Goal: Task Accomplishment & Management: Manage account settings

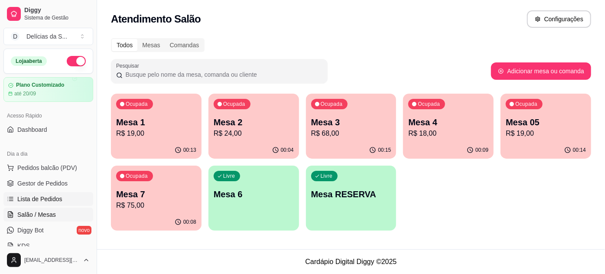
click at [49, 198] on span "Lista de Pedidos" at bounding box center [39, 199] width 45 height 9
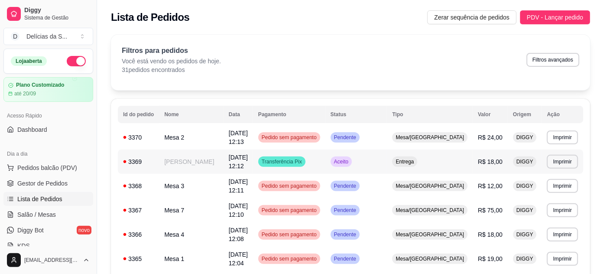
click at [189, 166] on td "[PERSON_NAME]" at bounding box center [191, 162] width 64 height 24
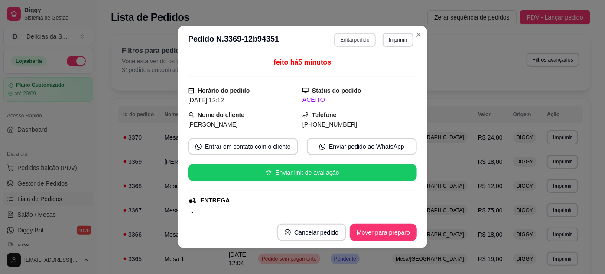
click at [349, 38] on button "Editar pedido" at bounding box center [354, 40] width 41 height 14
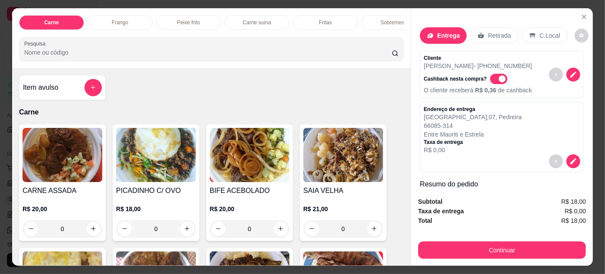
click at [61, 87] on div "Item avulso" at bounding box center [62, 87] width 79 height 17
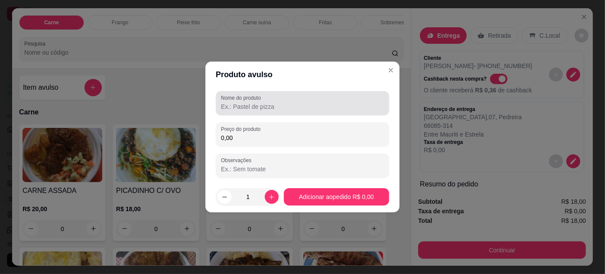
click at [237, 103] on input "Nome do produto" at bounding box center [302, 106] width 163 height 9
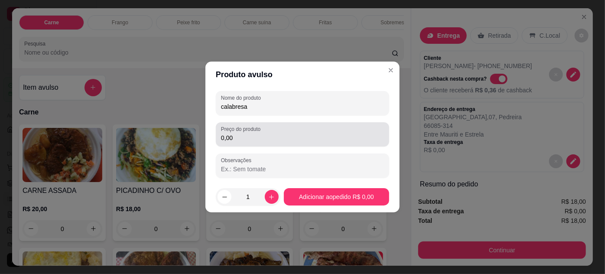
type input "calabresa"
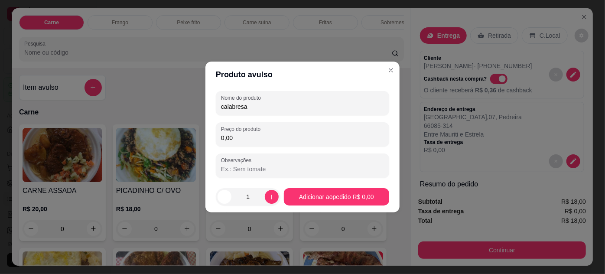
click at [270, 139] on input "0,00" at bounding box center [302, 138] width 163 height 9
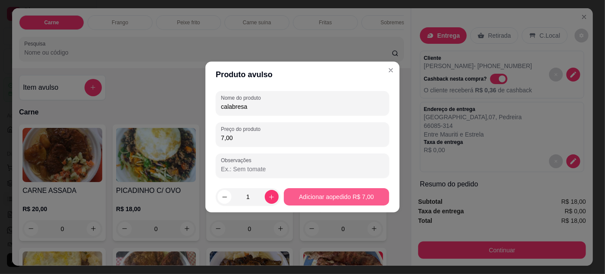
type input "7,00"
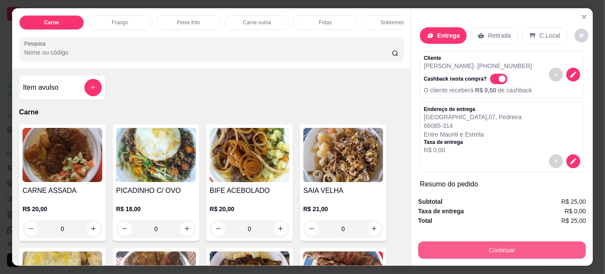
click at [459, 241] on button "Continuar" at bounding box center [502, 249] width 168 height 17
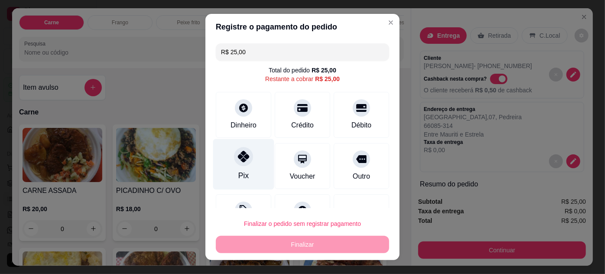
click at [237, 163] on div at bounding box center [243, 156] width 19 height 19
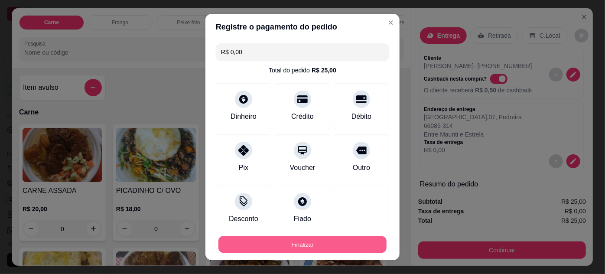
click at [317, 244] on button "Finalizar" at bounding box center [303, 244] width 168 height 17
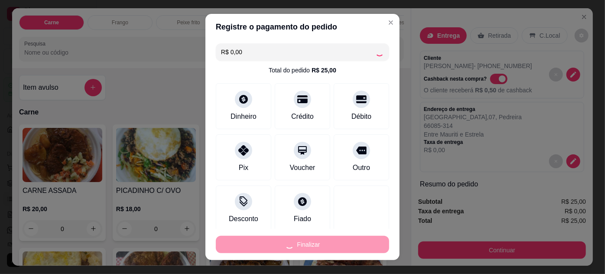
type input "-R$ 25,00"
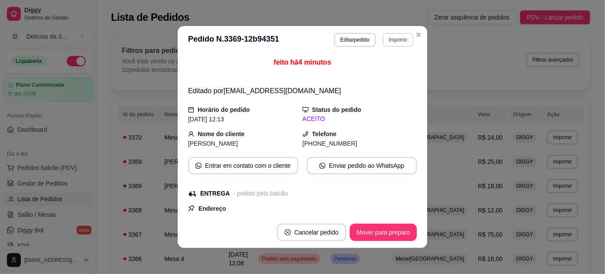
click at [401, 37] on button "Imprimir" at bounding box center [398, 40] width 31 height 14
click at [377, 71] on button "Impressora" at bounding box center [381, 70] width 61 height 13
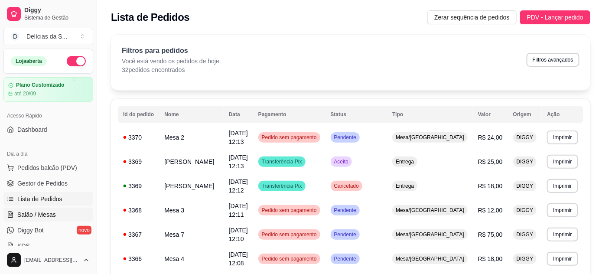
click at [37, 213] on span "Salão / Mesas" at bounding box center [36, 214] width 39 height 9
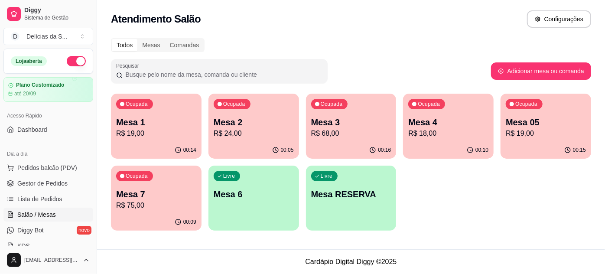
click at [324, 138] on p "R$ 68,00" at bounding box center [351, 133] width 80 height 10
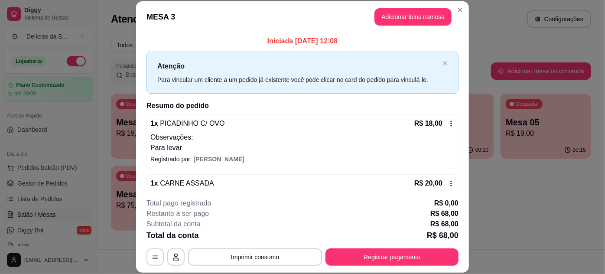
scroll to position [111, 0]
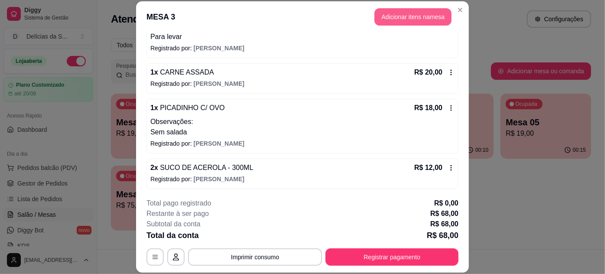
click at [405, 18] on button "Adicionar itens na mesa" at bounding box center [413, 16] width 77 height 17
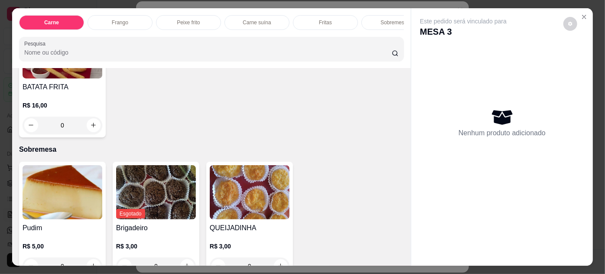
scroll to position [1024, 0]
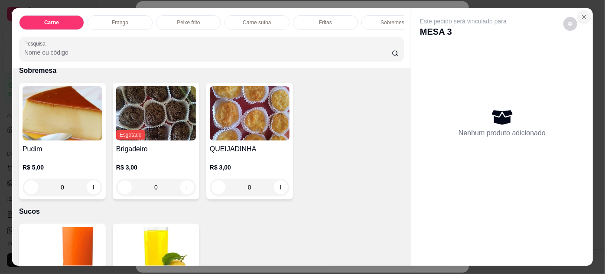
click at [577, 17] on button "Close" at bounding box center [584, 17] width 14 height 14
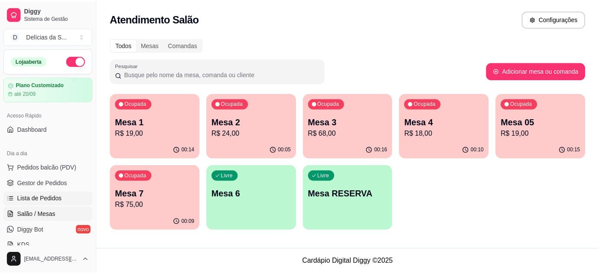
scroll to position [78, 0]
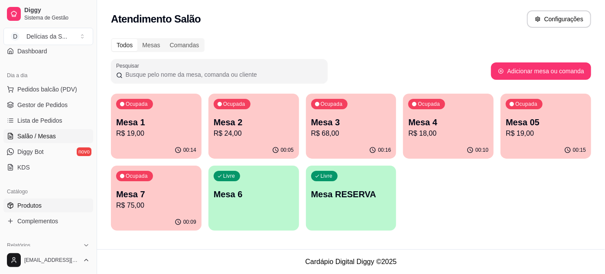
click at [49, 202] on link "Produtos" at bounding box center [48, 206] width 90 height 14
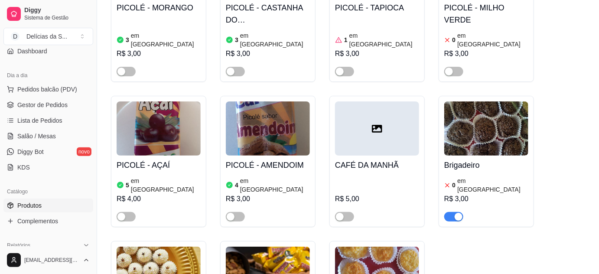
scroll to position [2128, 0]
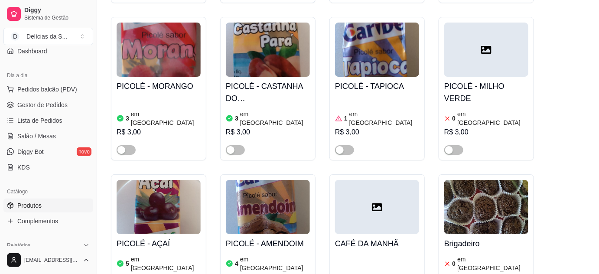
click at [489, 180] on img at bounding box center [486, 207] width 84 height 54
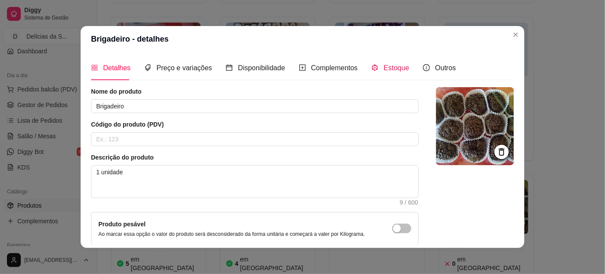
click at [393, 69] on span "Estoque" at bounding box center [397, 67] width 26 height 7
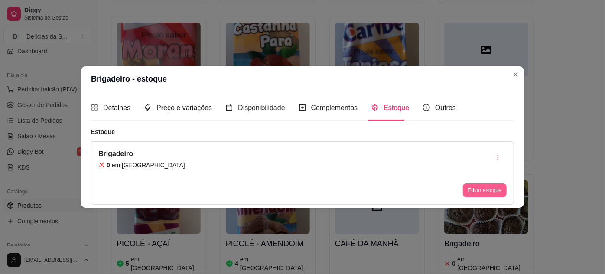
click at [477, 186] on button "Editar estoque" at bounding box center [485, 190] width 44 height 14
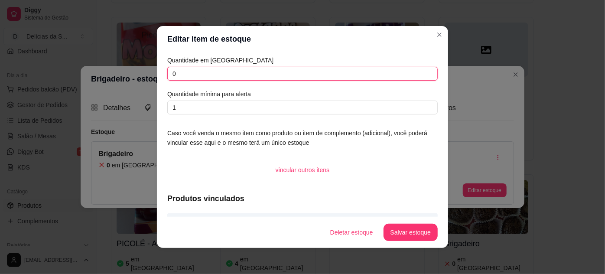
click at [240, 75] on input "0" at bounding box center [302, 74] width 271 height 14
type input "3"
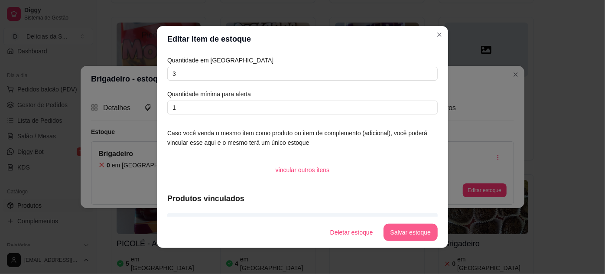
click at [395, 233] on button "Salvar estoque" at bounding box center [411, 232] width 54 height 17
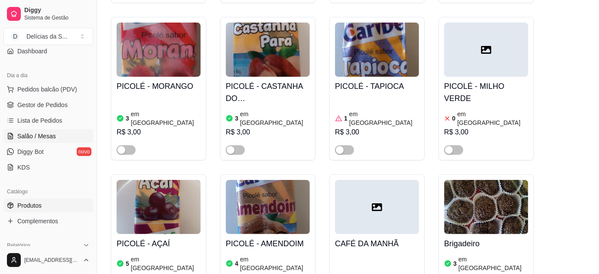
click at [37, 135] on span "Salão / Mesas" at bounding box center [36, 136] width 39 height 9
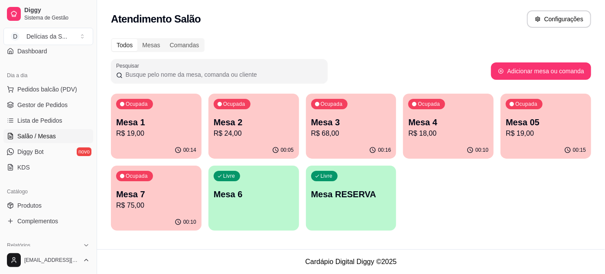
click at [339, 136] on p "R$ 68,00" at bounding box center [351, 133] width 80 height 10
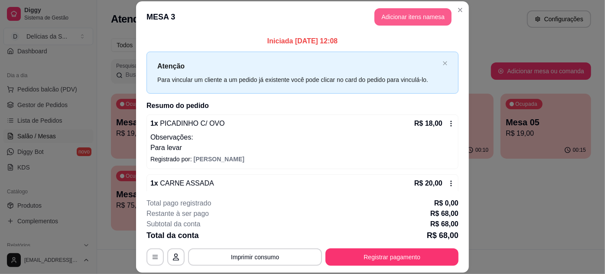
click at [385, 19] on button "Adicionar itens na mesa" at bounding box center [413, 16] width 77 height 17
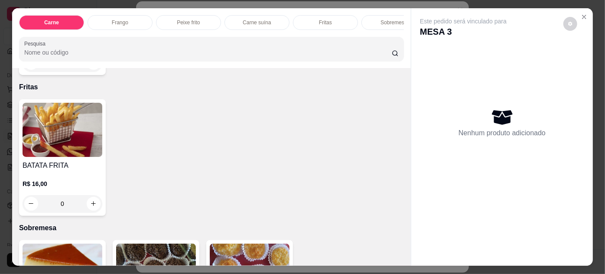
scroll to position [1024, 0]
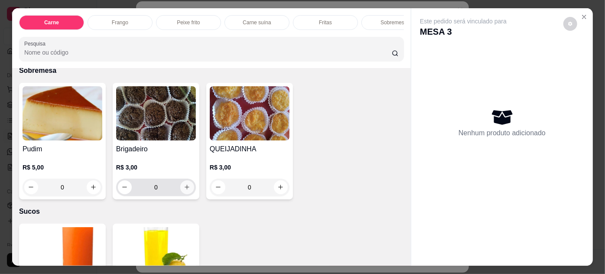
click at [186, 184] on icon "increase-product-quantity" at bounding box center [187, 187] width 7 height 7
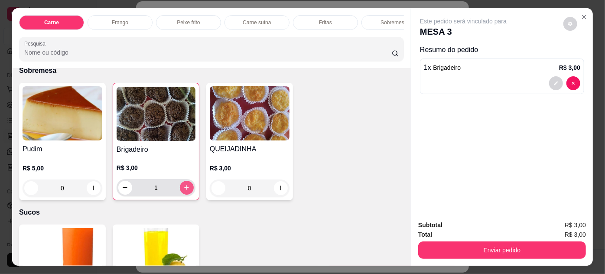
click at [185, 184] on icon "increase-product-quantity" at bounding box center [186, 187] width 7 height 7
type input "2"
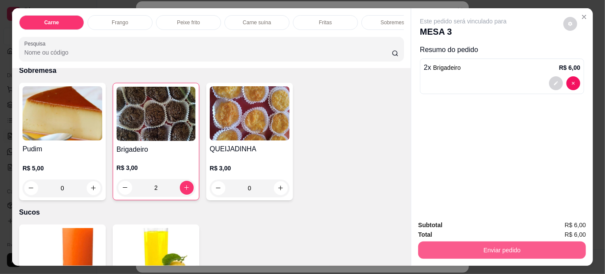
click at [452, 243] on button "Enviar pedido" at bounding box center [502, 249] width 168 height 17
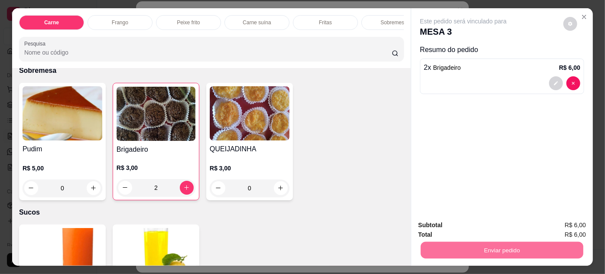
click at [468, 224] on button "Não registrar e enviar pedido" at bounding box center [474, 226] width 90 height 16
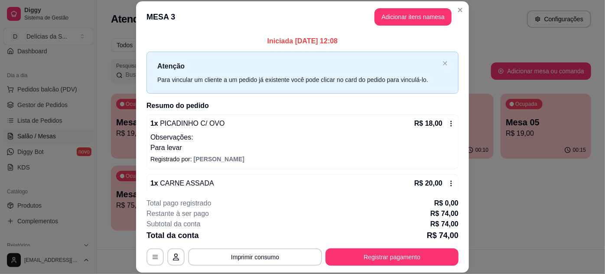
scroll to position [78, 0]
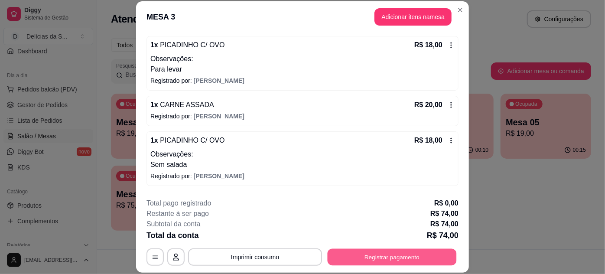
click at [352, 258] on button "Registrar pagamento" at bounding box center [392, 256] width 129 height 17
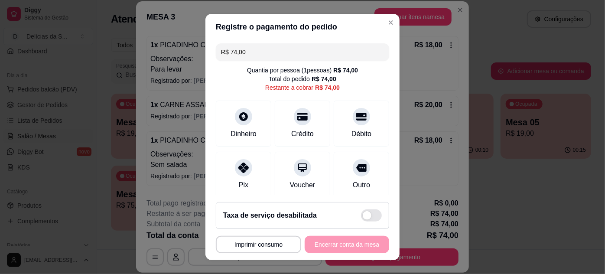
click at [295, 53] on input "R$ 74,00" at bounding box center [302, 51] width 163 height 17
type input "R$ 26,00"
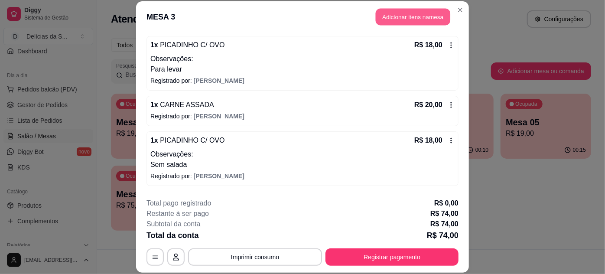
click at [413, 16] on button "Adicionar itens na mesa" at bounding box center [413, 17] width 75 height 17
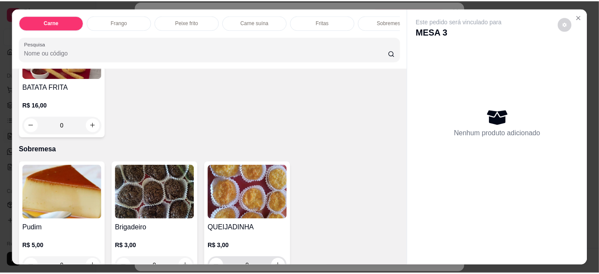
scroll to position [1024, 0]
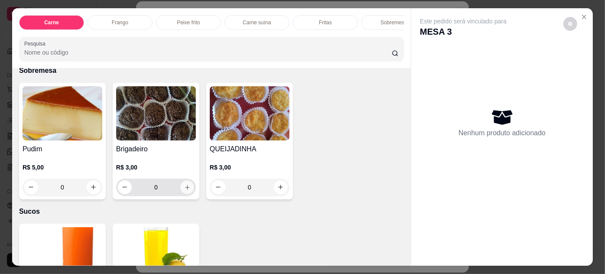
click at [186, 184] on icon "increase-product-quantity" at bounding box center [187, 187] width 7 height 7
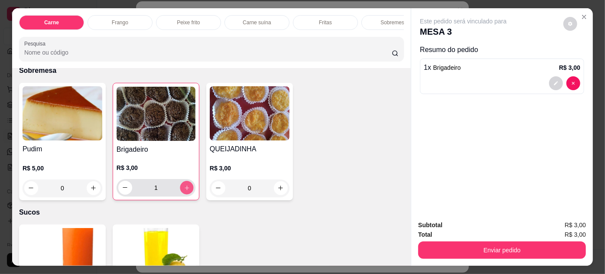
click at [185, 185] on icon "increase-product-quantity" at bounding box center [187, 188] width 7 height 7
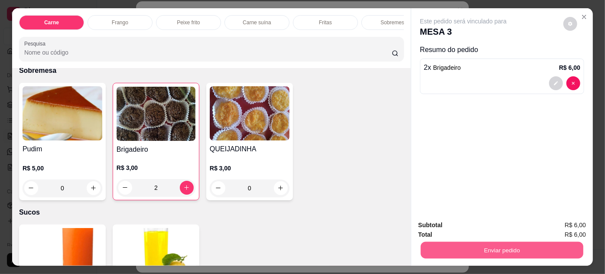
click at [439, 245] on button "Enviar pedido" at bounding box center [502, 250] width 163 height 17
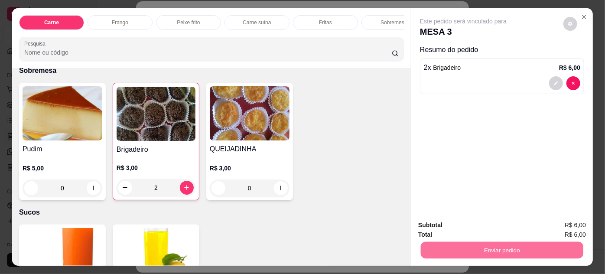
click at [472, 226] on button "Não registrar e enviar pedido" at bounding box center [474, 226] width 90 height 16
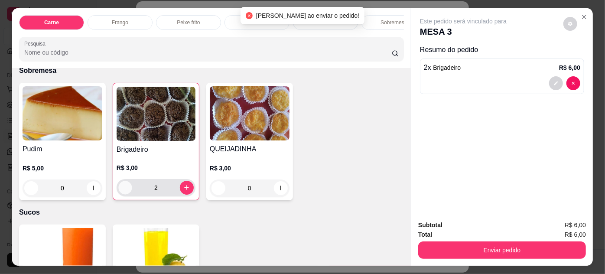
click at [118, 181] on button "decrease-product-quantity" at bounding box center [124, 187] width 13 height 13
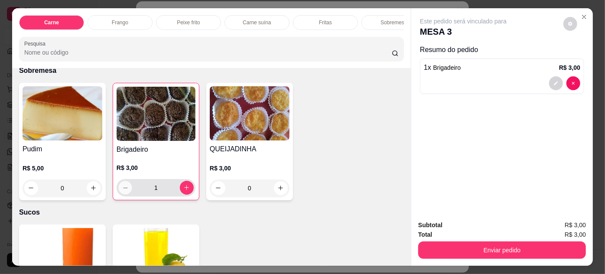
click at [122, 185] on icon "decrease-product-quantity" at bounding box center [125, 188] width 7 height 7
type input "0"
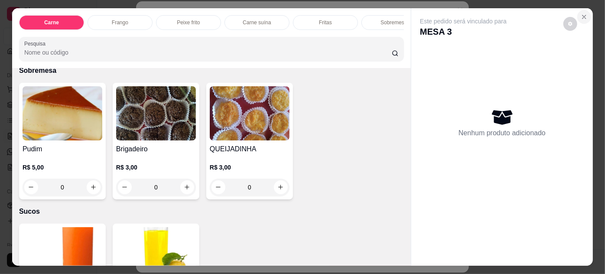
click at [585, 13] on icon "Close" at bounding box center [584, 16] width 7 height 7
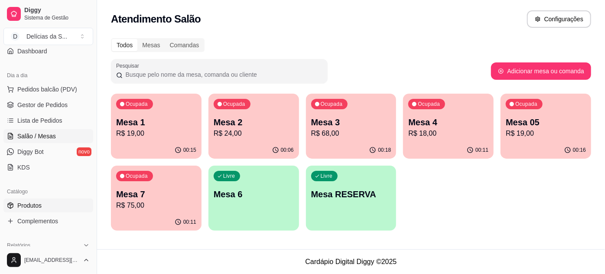
click at [36, 201] on span "Produtos" at bounding box center [29, 205] width 24 height 9
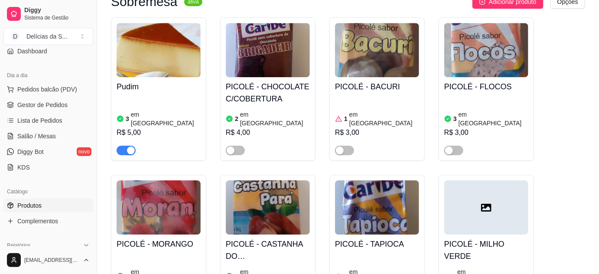
scroll to position [2128, 0]
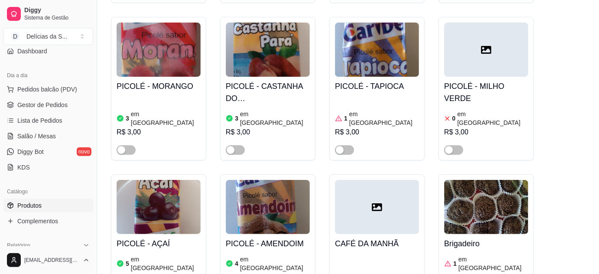
click at [466, 180] on img at bounding box center [486, 207] width 84 height 54
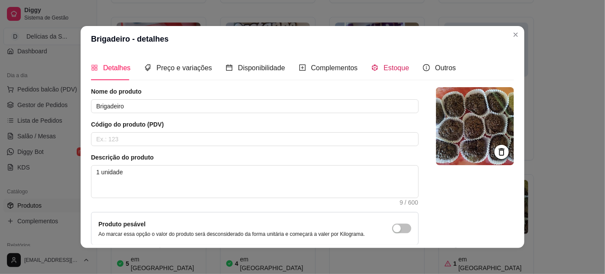
click at [385, 65] on span "Estoque" at bounding box center [397, 67] width 26 height 7
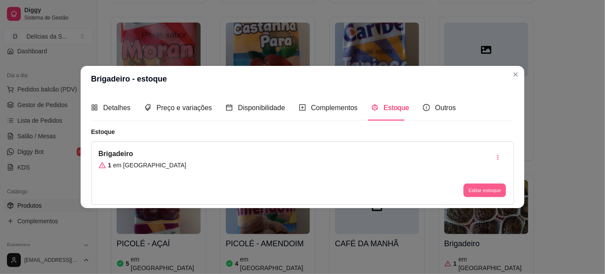
click at [478, 190] on button "Editar estoque" at bounding box center [484, 189] width 42 height 13
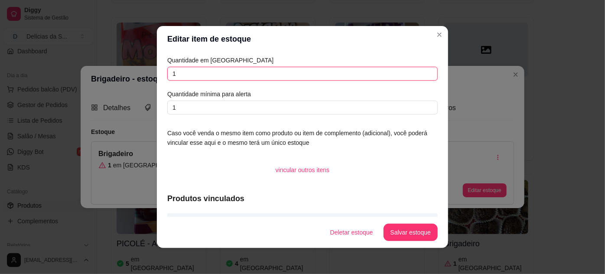
click at [226, 69] on input "1" at bounding box center [302, 74] width 271 height 14
type input "5"
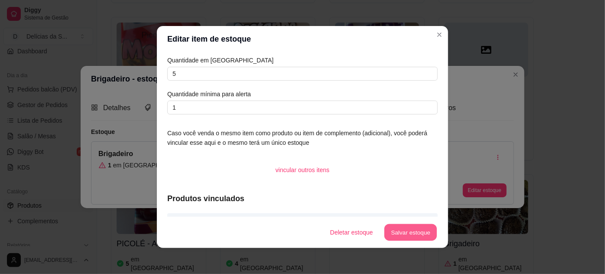
click at [410, 229] on button "Salvar estoque" at bounding box center [410, 232] width 53 height 17
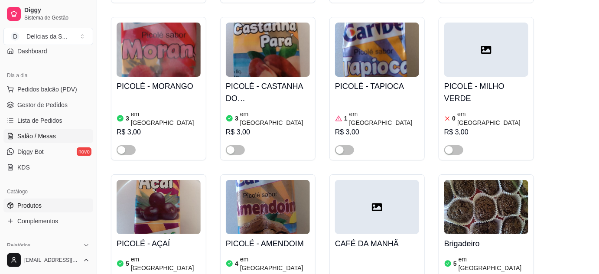
drag, startPoint x: 47, startPoint y: 130, endPoint x: 52, endPoint y: 131, distance: 4.5
click at [47, 132] on span "Salão / Mesas" at bounding box center [36, 136] width 39 height 9
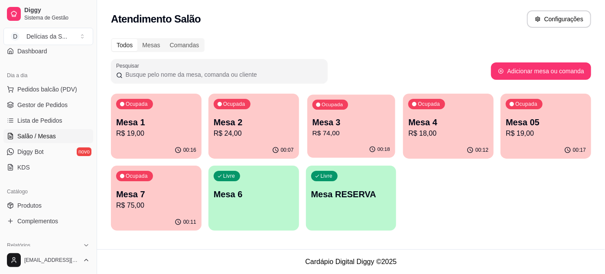
click at [351, 134] on p "R$ 74,00" at bounding box center [351, 133] width 78 height 10
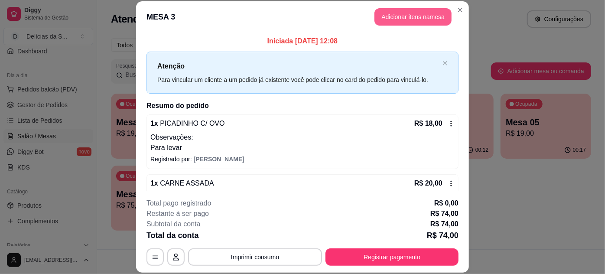
click at [401, 20] on button "Adicionar itens na mesa" at bounding box center [413, 16] width 77 height 17
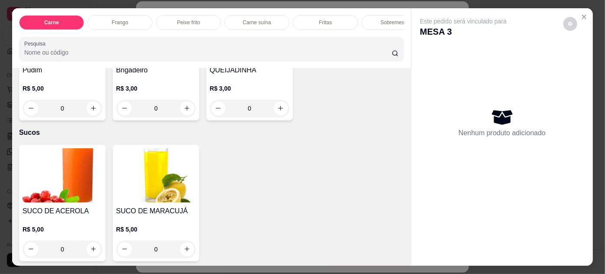
scroll to position [1024, 0]
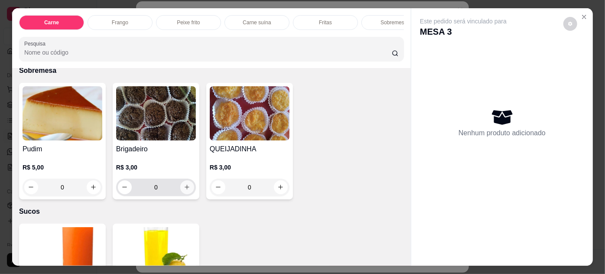
click at [184, 182] on button "increase-product-quantity" at bounding box center [187, 187] width 14 height 14
type input "1"
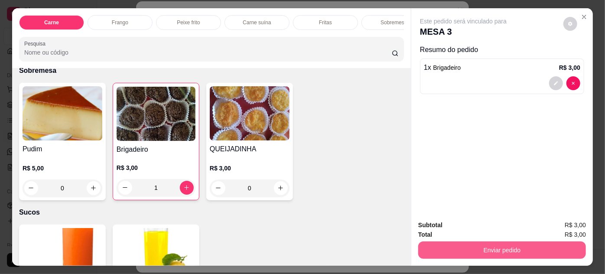
click at [459, 248] on button "Enviar pedido" at bounding box center [502, 249] width 168 height 17
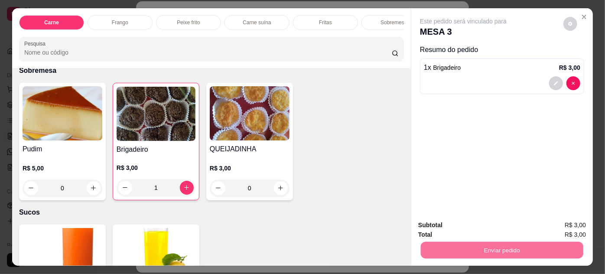
click at [472, 221] on button "Não registrar e enviar pedido" at bounding box center [473, 225] width 94 height 17
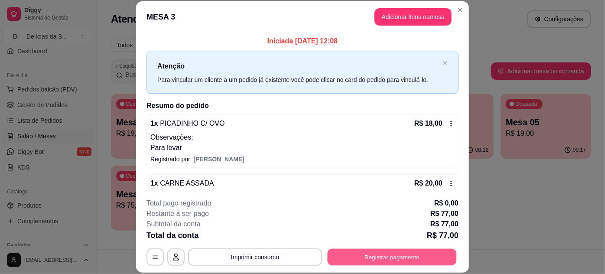
click at [362, 258] on button "Registrar pagamento" at bounding box center [392, 256] width 129 height 17
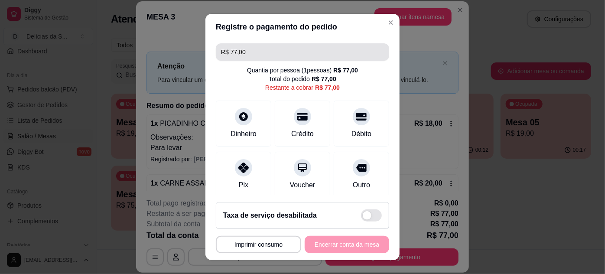
click at [287, 58] on input "R$ 77,00" at bounding box center [302, 51] width 163 height 17
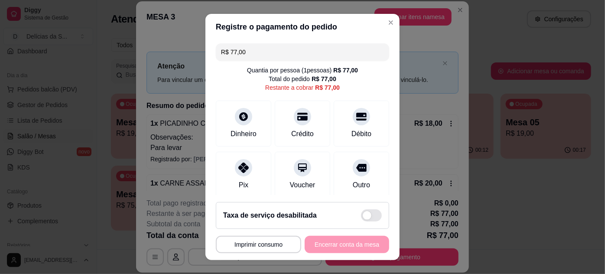
click at [287, 58] on input "R$ 77,00" at bounding box center [302, 51] width 163 height 17
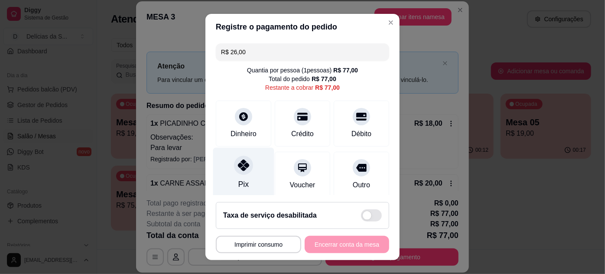
click at [238, 170] on icon at bounding box center [243, 165] width 11 height 11
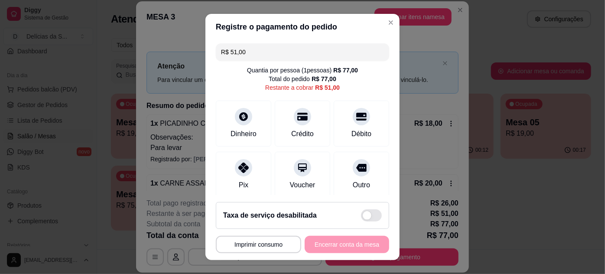
drag, startPoint x: 341, startPoint y: 22, endPoint x: 352, endPoint y: 39, distance: 20.8
click at [352, 39] on section "**********" at bounding box center [303, 137] width 194 height 247
click at [351, 82] on div "Quantia por pessoa ( 1 pessoas) R$ 77,00 Total do pedido R$ 77,00 Restante a co…" at bounding box center [302, 79] width 173 height 26
click at [243, 181] on div "Pix" at bounding box center [243, 184] width 10 height 11
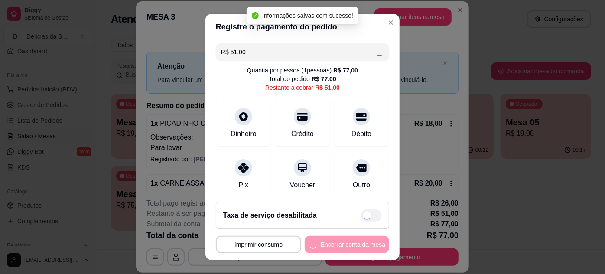
type input "R$ 0,00"
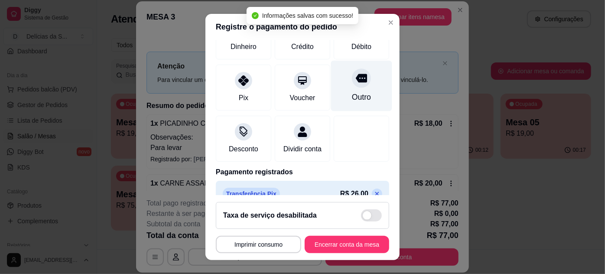
scroll to position [135, 0]
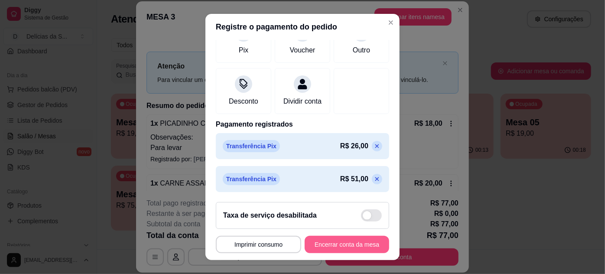
click at [343, 245] on button "Encerrar conta da mesa" at bounding box center [347, 244] width 85 height 17
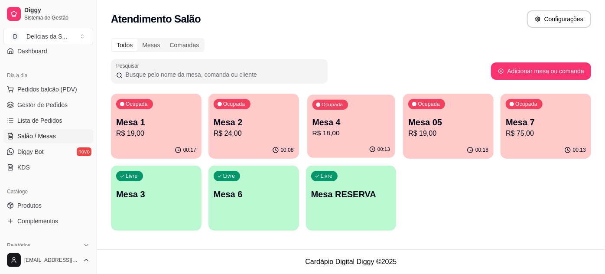
click at [349, 124] on p "Mesa 4" at bounding box center [351, 123] width 78 height 12
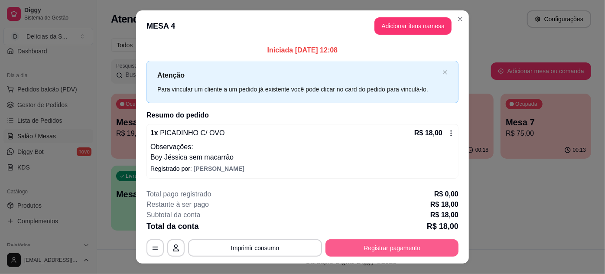
click at [364, 249] on button "Registrar pagamento" at bounding box center [392, 247] width 133 height 17
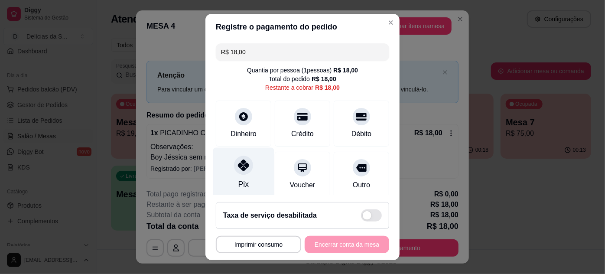
click at [240, 160] on div at bounding box center [243, 165] width 19 height 19
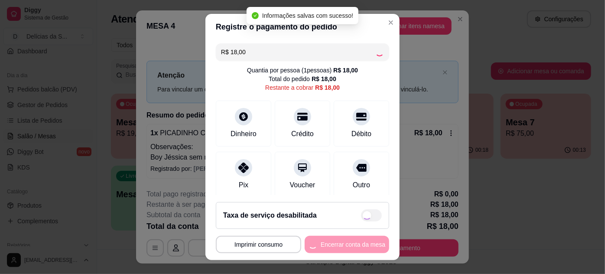
type input "R$ 0,00"
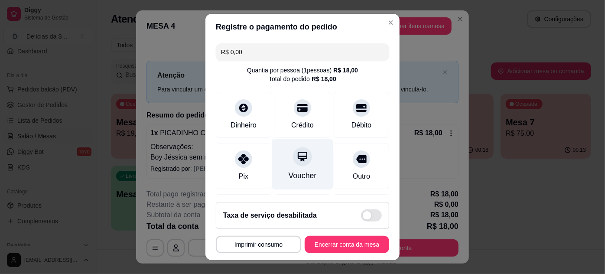
scroll to position [103, 0]
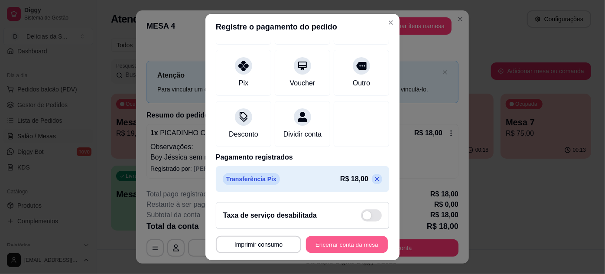
click at [336, 240] on button "Encerrar conta da mesa" at bounding box center [347, 244] width 82 height 17
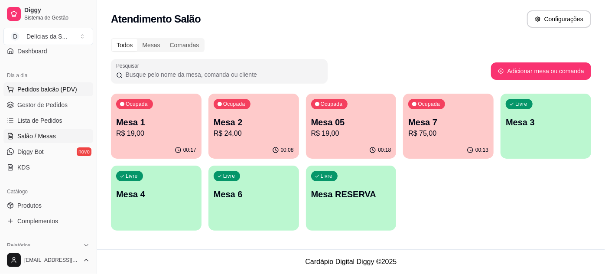
click at [56, 91] on span "Pedidos balcão (PDV)" at bounding box center [47, 89] width 60 height 9
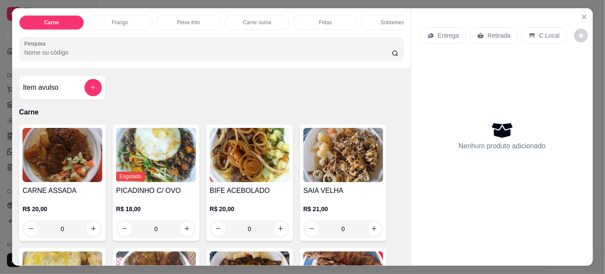
click at [62, 163] on img at bounding box center [63, 155] width 80 height 54
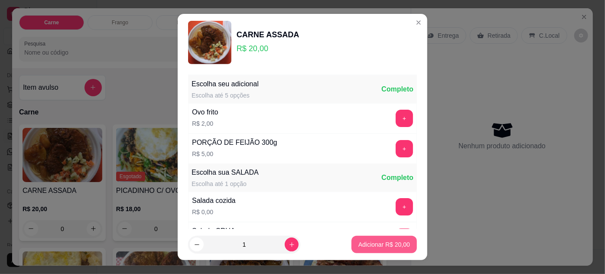
click at [365, 242] on p "Adicionar R$ 20,00" at bounding box center [385, 244] width 52 height 9
type input "1"
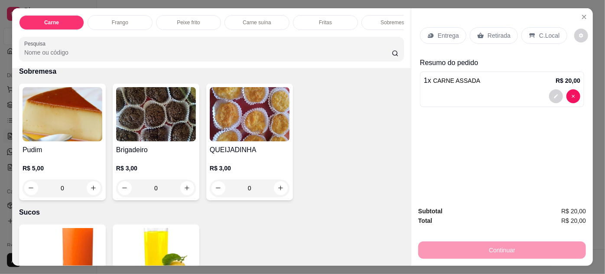
scroll to position [1377, 0]
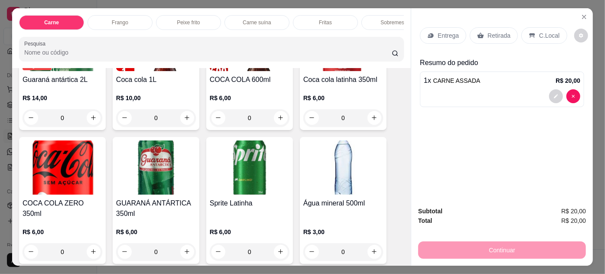
click at [240, 198] on h4 "Sprite Latinha" at bounding box center [250, 203] width 80 height 10
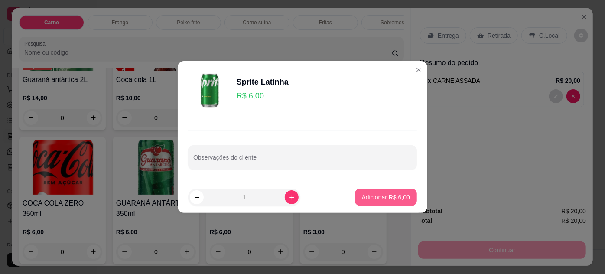
click at [394, 196] on p "Adicionar R$ 6,00" at bounding box center [386, 197] width 48 height 9
type input "1"
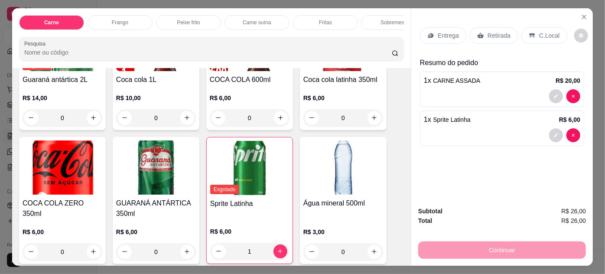
drag, startPoint x: 489, startPoint y: 31, endPoint x: 489, endPoint y: 46, distance: 14.3
click at [488, 33] on p "Retirada" at bounding box center [499, 35] width 23 height 9
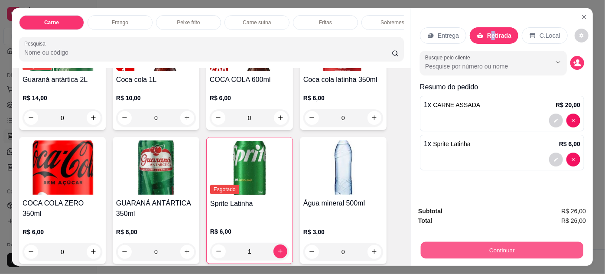
click at [445, 249] on button "Continuar" at bounding box center [502, 250] width 163 height 17
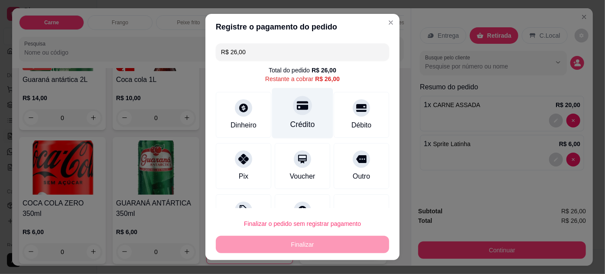
click at [295, 116] on div "Crédito" at bounding box center [302, 113] width 61 height 51
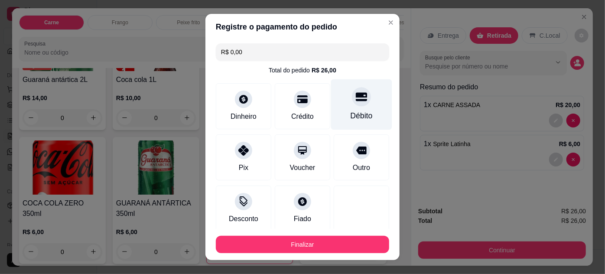
click at [346, 109] on div "Débito" at bounding box center [361, 104] width 61 height 51
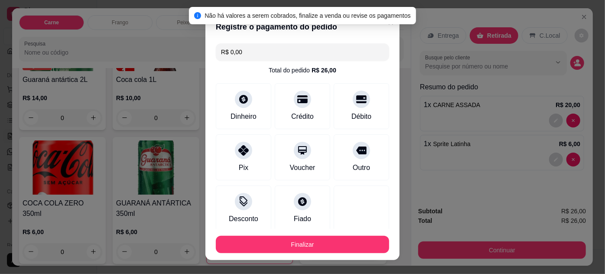
scroll to position [49, 0]
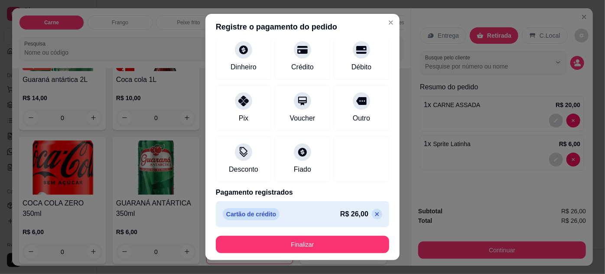
click at [374, 214] on icon at bounding box center [377, 214] width 7 height 7
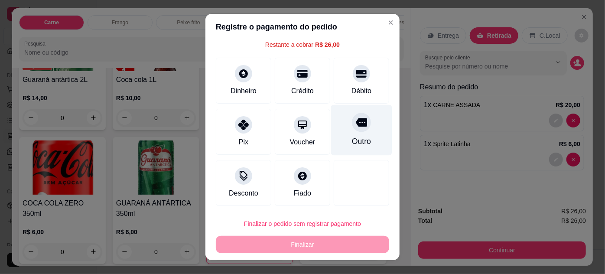
scroll to position [0, 0]
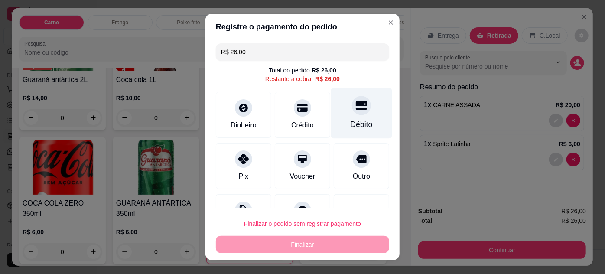
click at [353, 121] on div "Débito" at bounding box center [362, 124] width 22 height 11
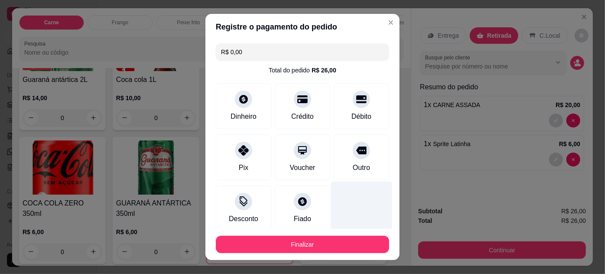
scroll to position [14, 0]
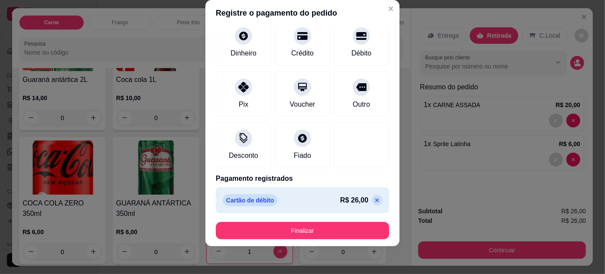
click at [375, 198] on icon at bounding box center [377, 200] width 4 height 4
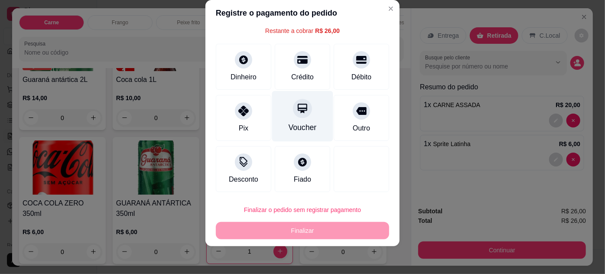
scroll to position [0, 0]
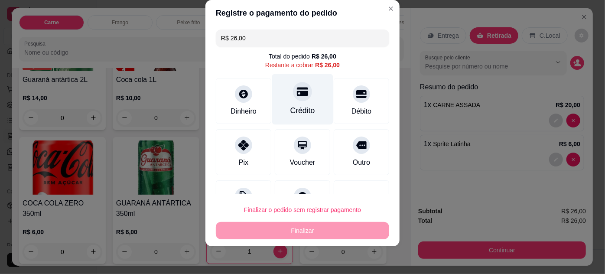
click at [290, 113] on div "Crédito" at bounding box center [302, 110] width 25 height 11
type input "R$ 0,00"
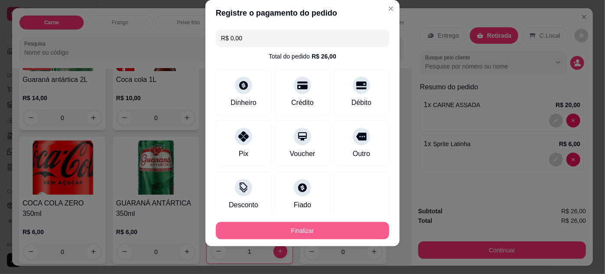
click at [312, 227] on button "Finalizar" at bounding box center [302, 230] width 173 height 17
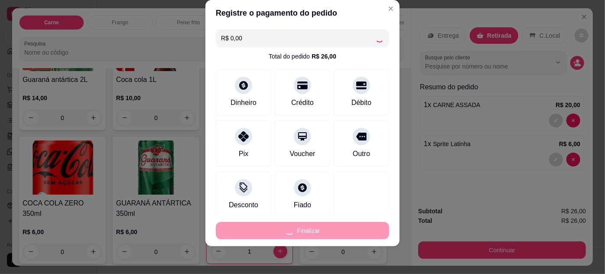
type input "0"
type input "-R$ 26,00"
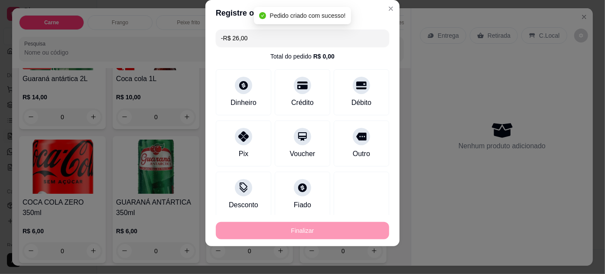
scroll to position [1376, 0]
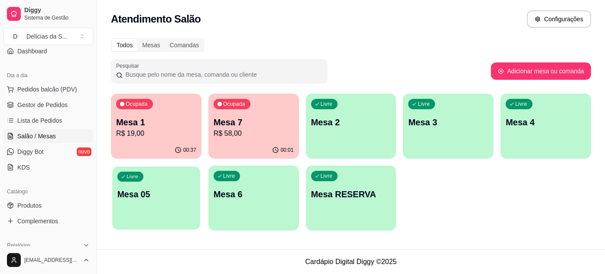
click at [153, 199] on p "Mesa 05" at bounding box center [156, 195] width 78 height 12
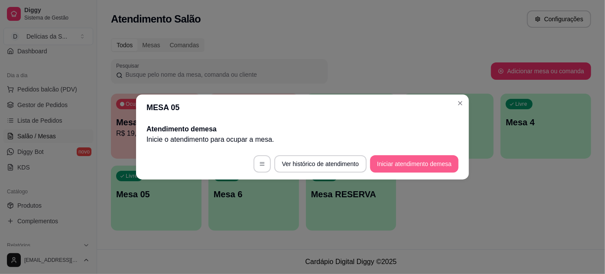
click at [420, 164] on button "Iniciar atendimento de mesa" at bounding box center [414, 163] width 88 height 17
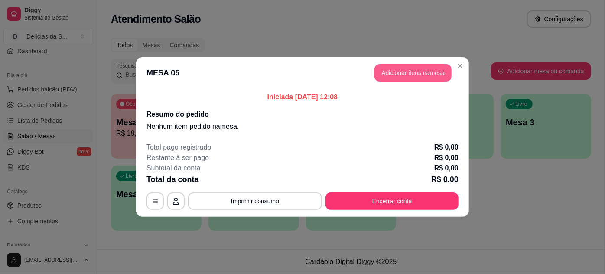
click at [410, 77] on button "Adicionar itens na mesa" at bounding box center [413, 72] width 77 height 17
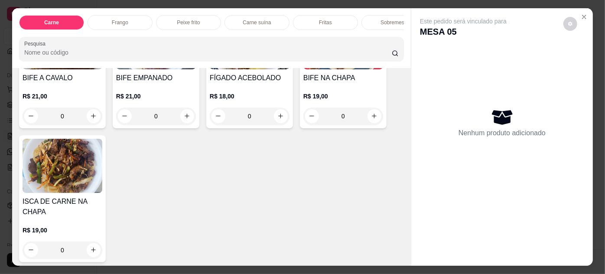
scroll to position [157, 0]
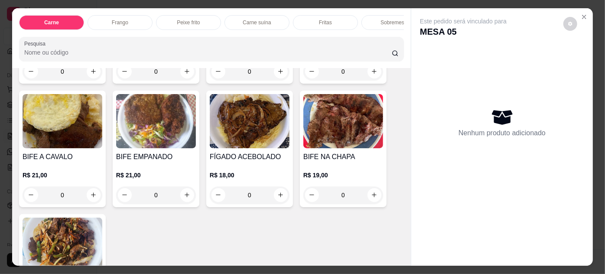
click at [235, 127] on img at bounding box center [250, 121] width 80 height 54
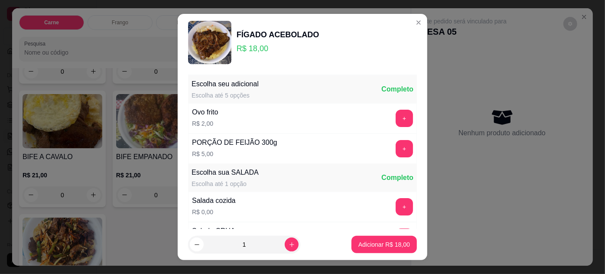
scroll to position [86, 0]
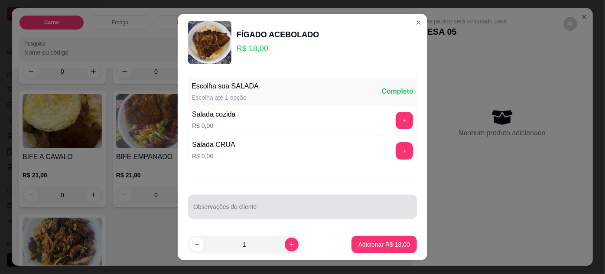
click at [271, 208] on input "Observações do cliente" at bounding box center [302, 210] width 219 height 9
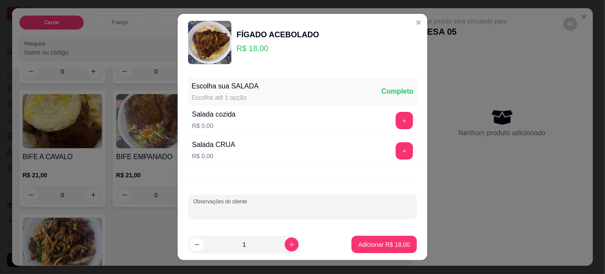
type input "a"
type input "sem salada"
click at [367, 238] on button "Adicionar R$ 18,00" at bounding box center [384, 244] width 65 height 17
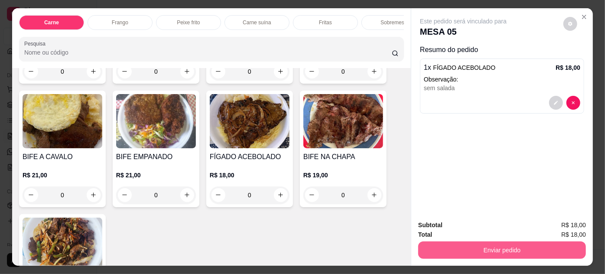
click at [454, 245] on button "Enviar pedido" at bounding box center [502, 249] width 168 height 17
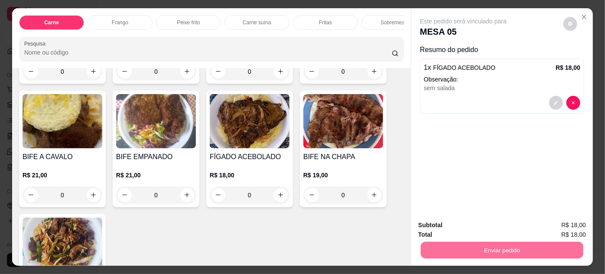
click at [458, 223] on button "Não registrar e enviar pedido" at bounding box center [474, 226] width 90 height 16
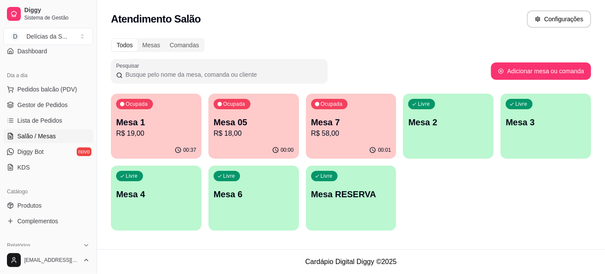
click at [358, 188] on p "Mesa RESERVA" at bounding box center [351, 194] width 80 height 12
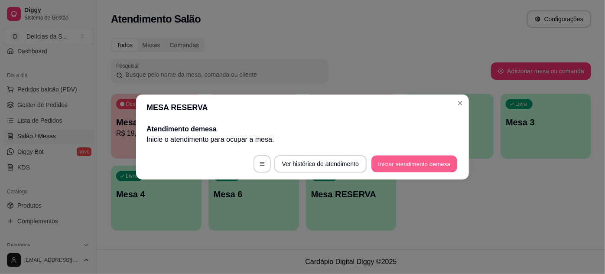
click at [398, 160] on button "Iniciar atendimento de mesa" at bounding box center [415, 164] width 86 height 17
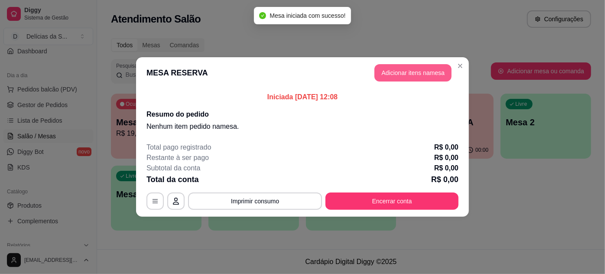
click at [410, 70] on button "Adicionar itens na mesa" at bounding box center [413, 72] width 77 height 17
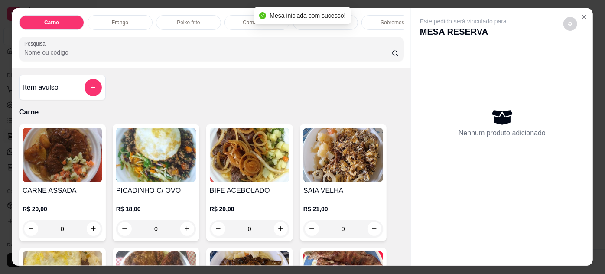
scroll to position [551, 0]
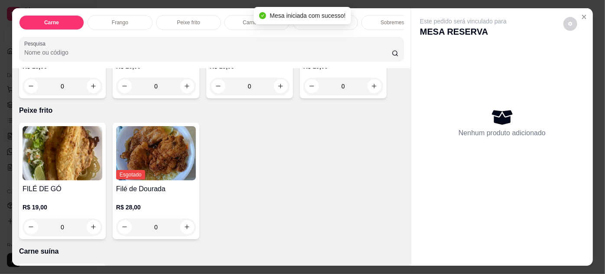
click at [73, 186] on h4 "FILÉ DE GÓ" at bounding box center [63, 189] width 80 height 10
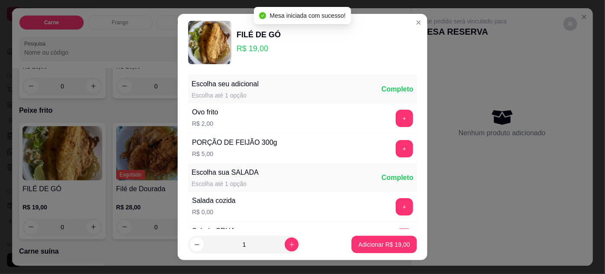
scroll to position [86, 0]
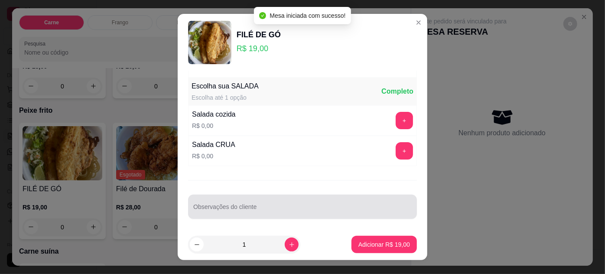
click at [296, 209] on input "Observações do cliente" at bounding box center [302, 210] width 219 height 9
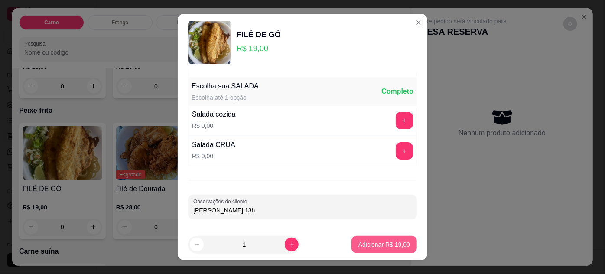
type input "[PERSON_NAME] 13h"
click at [377, 248] on p "Adicionar R$ 19,00" at bounding box center [385, 244] width 52 height 9
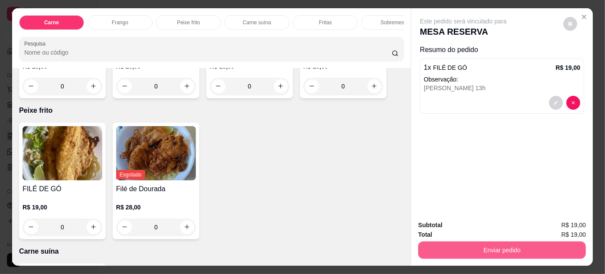
click at [459, 253] on button "Enviar pedido" at bounding box center [502, 249] width 168 height 17
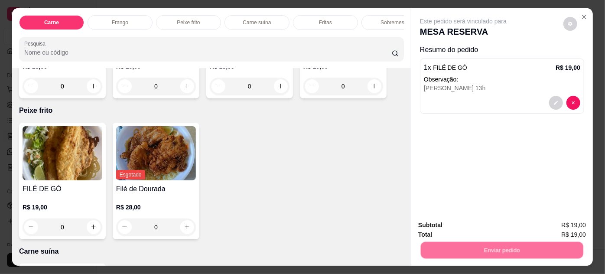
click at [467, 226] on button "Não registrar e enviar pedido" at bounding box center [474, 226] width 90 height 16
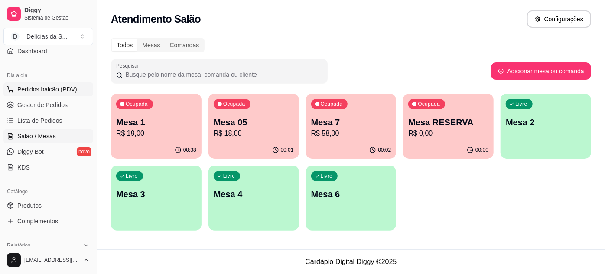
click at [61, 83] on button "Pedidos balcão (PDV)" at bounding box center [48, 89] width 90 height 14
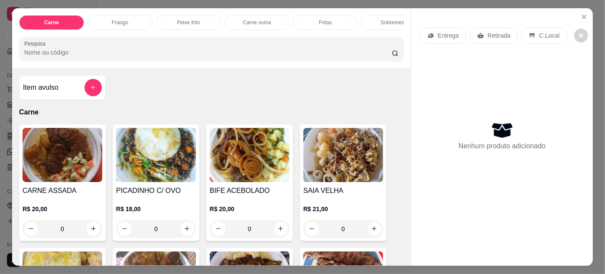
click at [53, 165] on img at bounding box center [63, 155] width 80 height 54
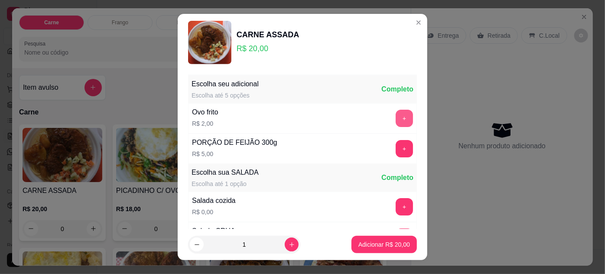
click at [396, 114] on button "+" at bounding box center [404, 118] width 17 height 17
click at [379, 245] on p "Adicionar R$ 24,00" at bounding box center [385, 244] width 52 height 9
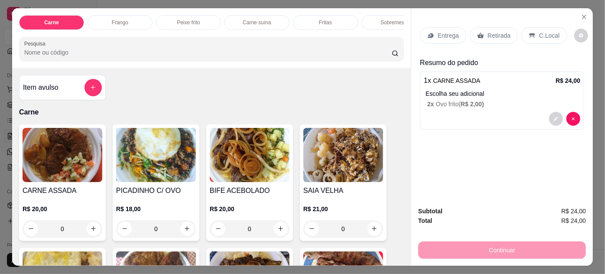
click at [434, 31] on div "Entrega" at bounding box center [443, 35] width 46 height 16
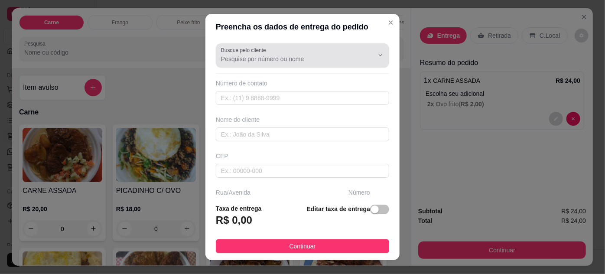
click at [296, 59] on input "Busque pelo cliente" at bounding box center [290, 59] width 139 height 9
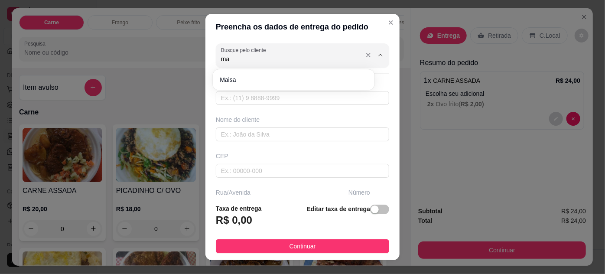
type input "m"
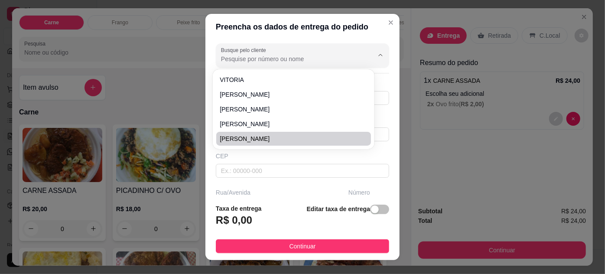
click at [288, 156] on div "CEP" at bounding box center [302, 156] width 173 height 9
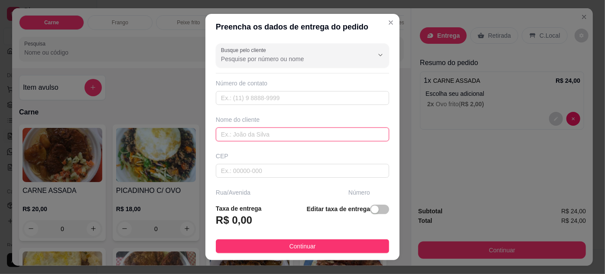
click at [273, 131] on input "text" at bounding box center [302, 134] width 173 height 14
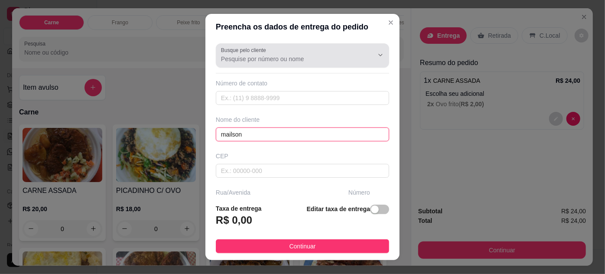
type input "mailson"
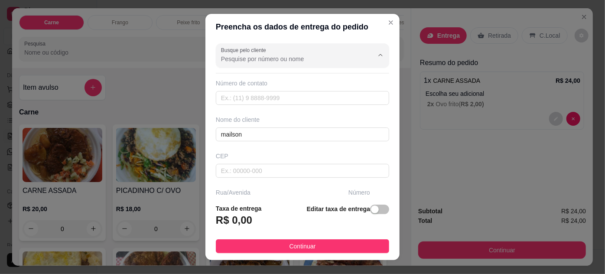
click at [287, 62] on input "Busque pelo cliente" at bounding box center [290, 59] width 139 height 9
type input "m"
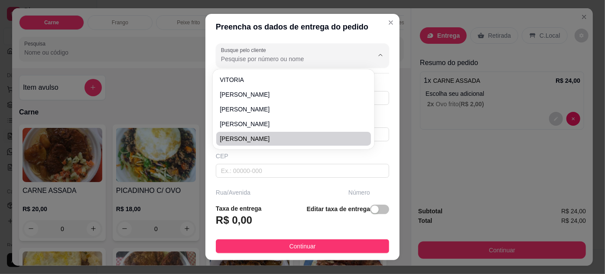
click at [277, 160] on div "CEP" at bounding box center [302, 165] width 179 height 26
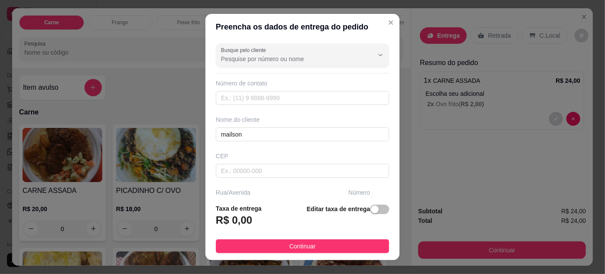
scroll to position [78, 0]
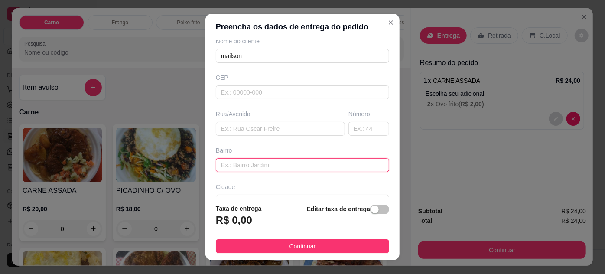
click at [253, 168] on input "text" at bounding box center [302, 165] width 173 height 14
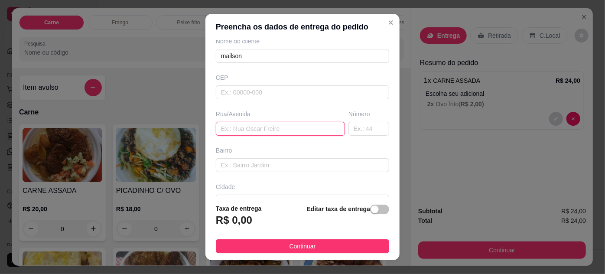
click at [263, 127] on input "text" at bounding box center [280, 129] width 129 height 14
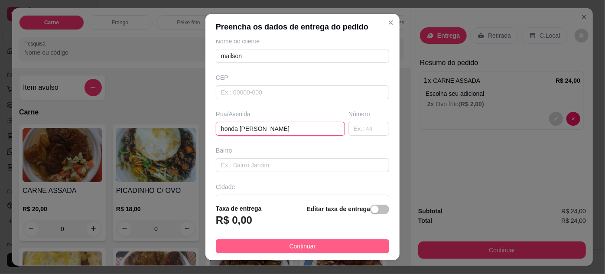
type input "honda [PERSON_NAME]"
click at [290, 245] on span "Continuar" at bounding box center [303, 246] width 26 height 10
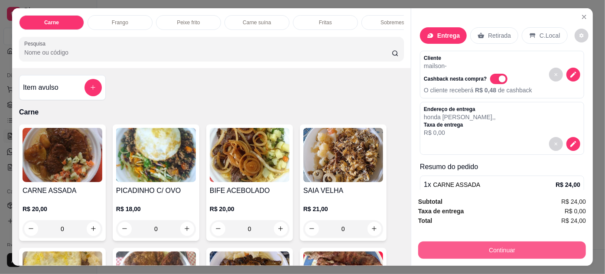
click at [448, 249] on button "Continuar" at bounding box center [502, 249] width 168 height 17
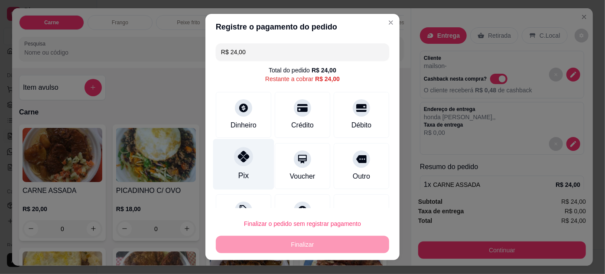
click at [238, 158] on icon at bounding box center [243, 156] width 11 height 11
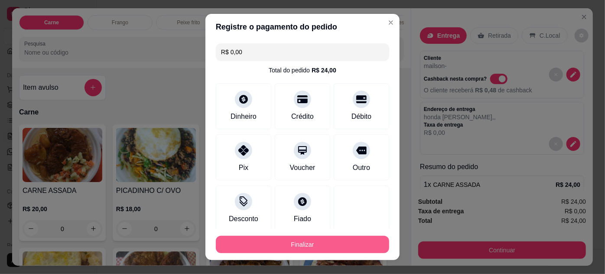
click at [313, 239] on button "Finalizar" at bounding box center [302, 244] width 173 height 17
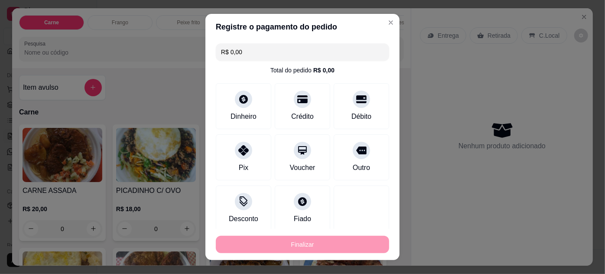
type input "-R$ 24,00"
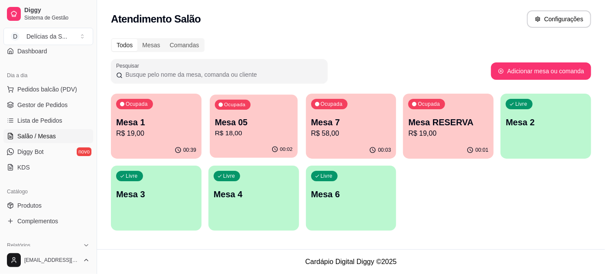
click at [229, 125] on p "Mesa 05" at bounding box center [254, 123] width 78 height 12
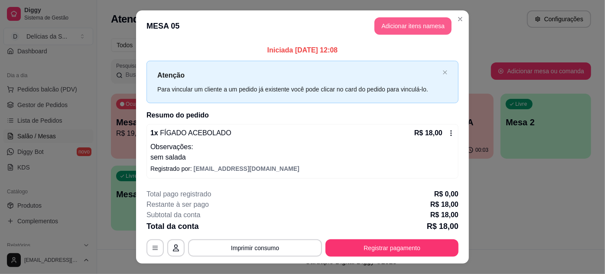
click at [405, 28] on button "Adicionar itens na mesa" at bounding box center [413, 25] width 77 height 17
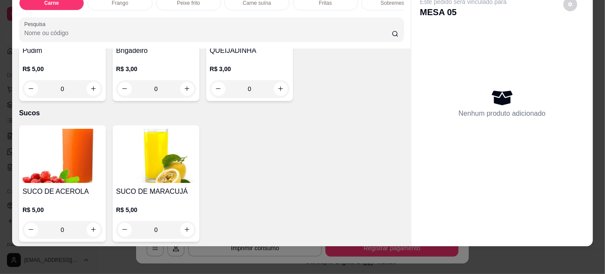
scroll to position [1182, 0]
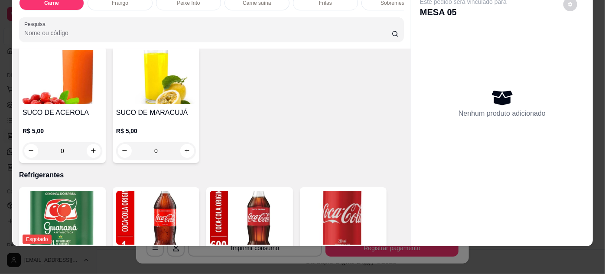
click at [61, 72] on img at bounding box center [63, 77] width 80 height 54
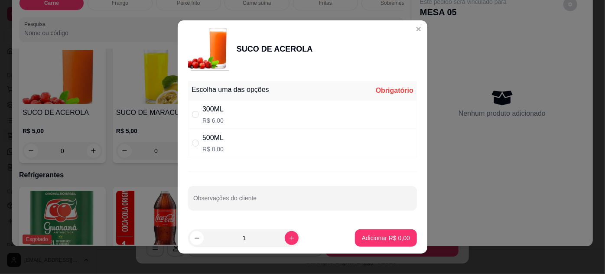
click at [292, 110] on div "300ML R$ 6,00" at bounding box center [302, 114] width 229 height 29
radio input "true"
click at [381, 236] on p "Adicionar R$ 6,00" at bounding box center [386, 238] width 48 height 9
type input "1"
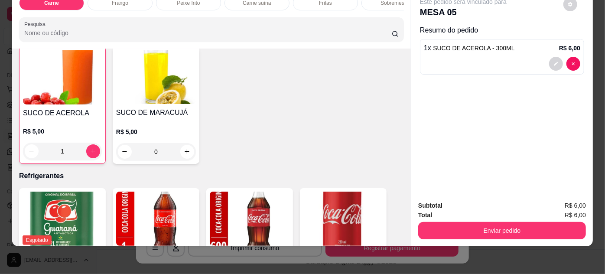
scroll to position [1183, 0]
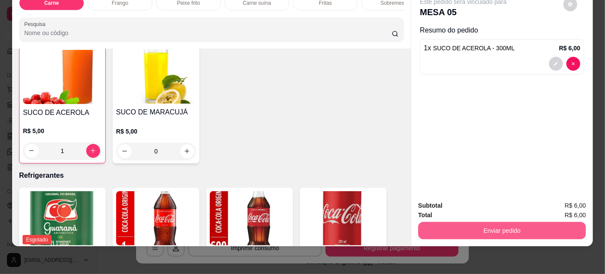
click at [469, 225] on button "Enviar pedido" at bounding box center [502, 230] width 168 height 17
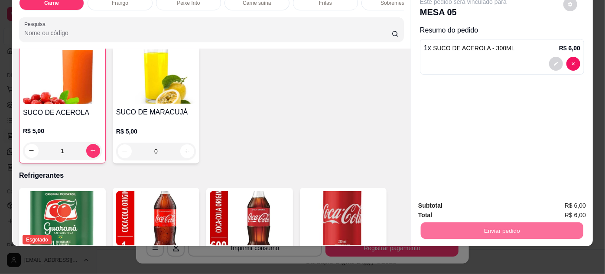
click at [472, 209] on button "Não registrar e enviar pedido" at bounding box center [474, 204] width 90 height 16
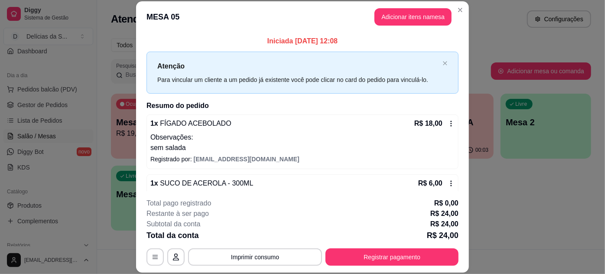
scroll to position [16, 0]
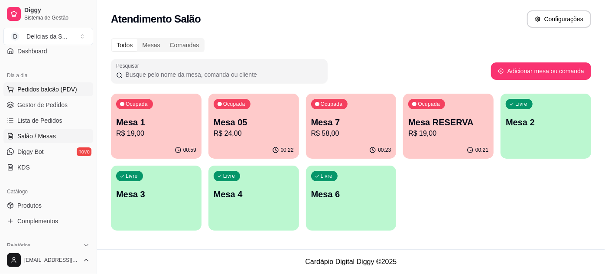
click at [49, 86] on span "Pedidos balcão (PDV)" at bounding box center [47, 89] width 60 height 9
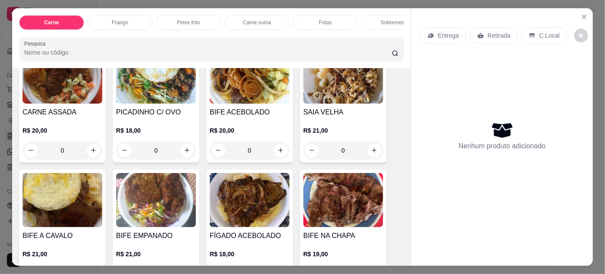
scroll to position [157, 0]
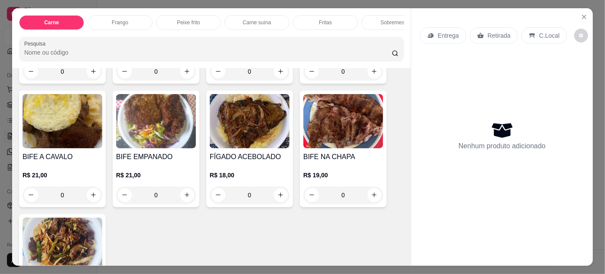
click at [333, 144] on img at bounding box center [343, 121] width 80 height 54
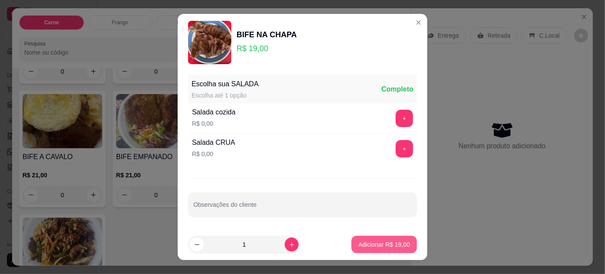
click at [359, 243] on p "Adicionar R$ 19,00" at bounding box center [385, 244] width 52 height 9
type input "1"
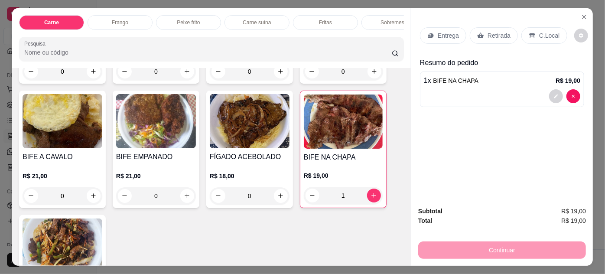
click at [444, 31] on p "Entrega" at bounding box center [448, 35] width 21 height 9
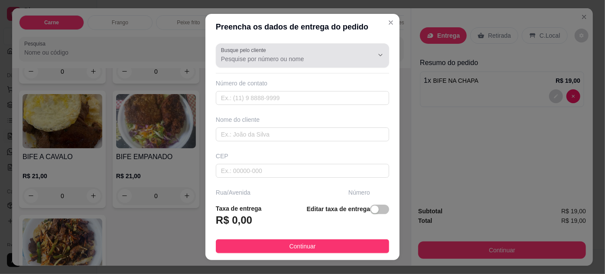
click at [278, 59] on input "Busque pelo cliente" at bounding box center [290, 59] width 139 height 9
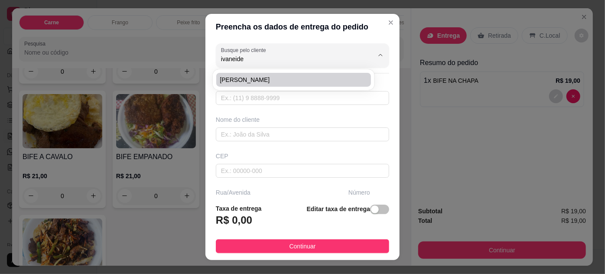
click at [265, 82] on span "[PERSON_NAME]" at bounding box center [289, 79] width 139 height 9
type input "[PERSON_NAME]"
type input "91984855912"
type input "[PERSON_NAME]"
type input "CRESCI-[GEOGRAPHIC_DATA]"
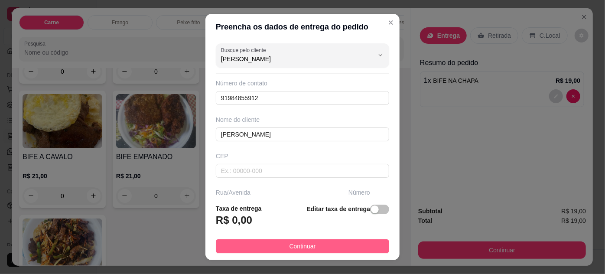
type input "[PERSON_NAME]"
click at [321, 246] on button "Continuar" at bounding box center [302, 246] width 173 height 14
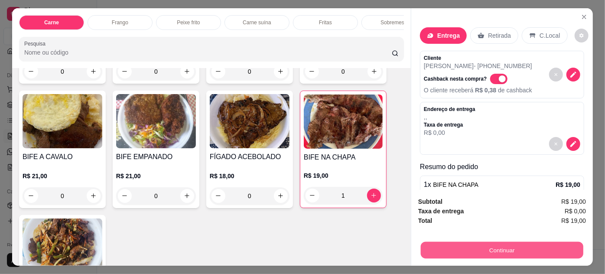
click at [439, 248] on button "Continuar" at bounding box center [502, 250] width 163 height 17
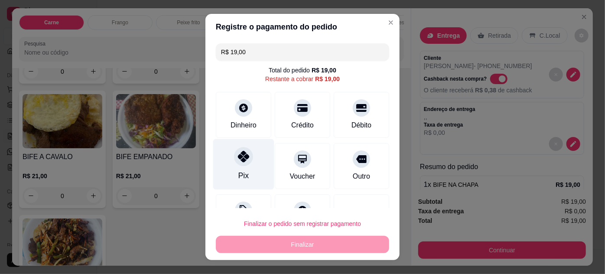
click at [251, 166] on div "Pix" at bounding box center [243, 164] width 61 height 51
type input "R$ 0,00"
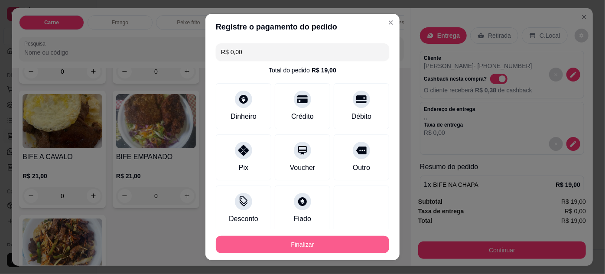
click at [340, 247] on button "Finalizar" at bounding box center [302, 244] width 173 height 17
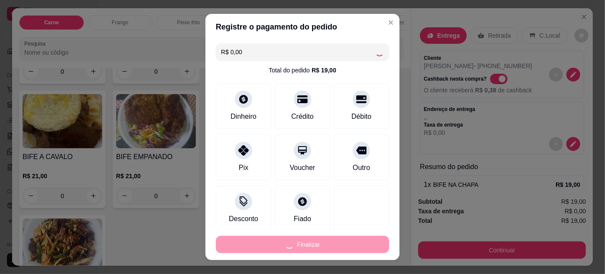
type input "0"
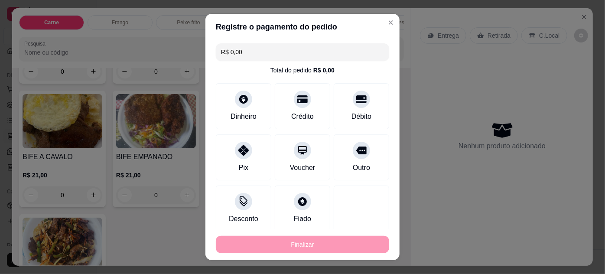
type input "-R$ 19,00"
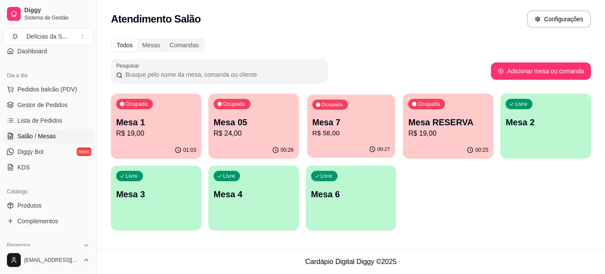
click at [362, 131] on p "R$ 58,00" at bounding box center [351, 133] width 78 height 10
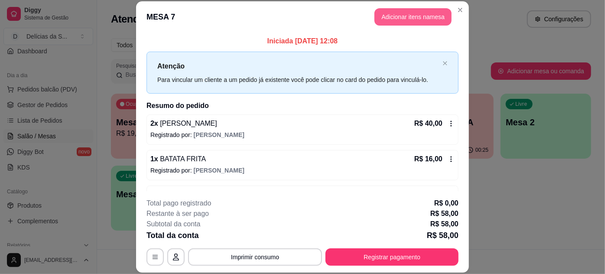
click at [393, 18] on button "Adicionar itens na mesa" at bounding box center [413, 16] width 77 height 17
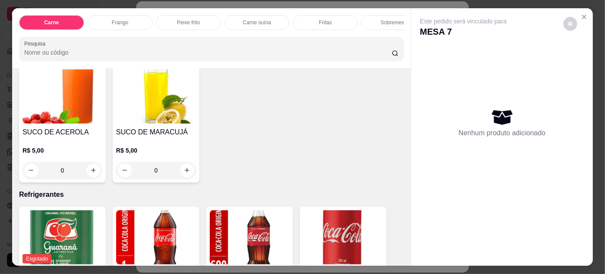
scroll to position [1340, 0]
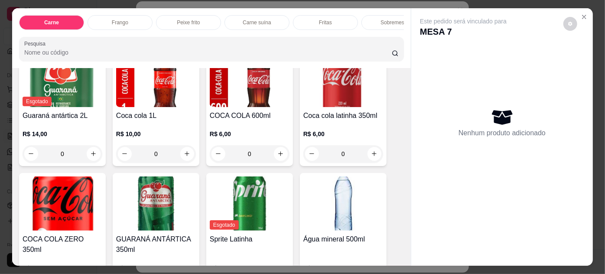
click at [55, 199] on img at bounding box center [63, 203] width 80 height 54
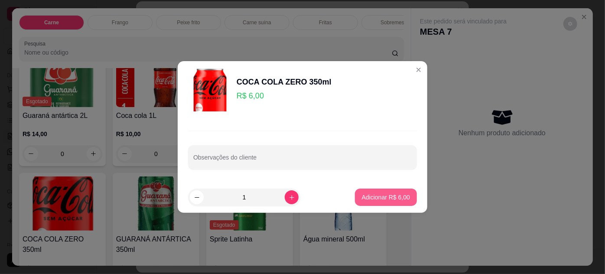
click at [378, 193] on p "Adicionar R$ 6,00" at bounding box center [386, 197] width 48 height 9
type input "1"
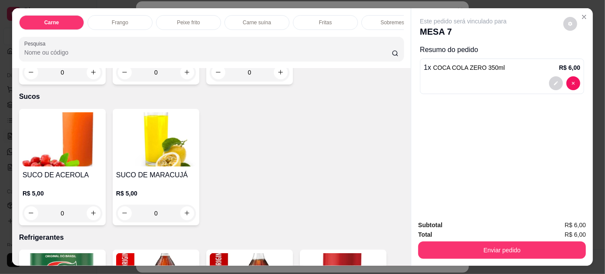
scroll to position [1060, 0]
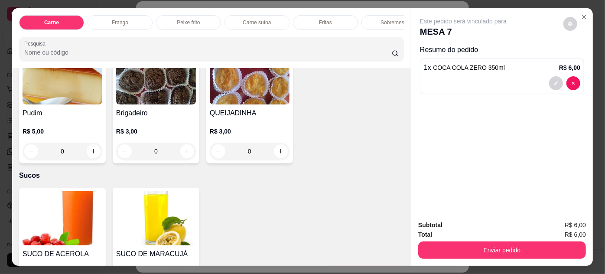
click at [72, 202] on img at bounding box center [63, 218] width 80 height 54
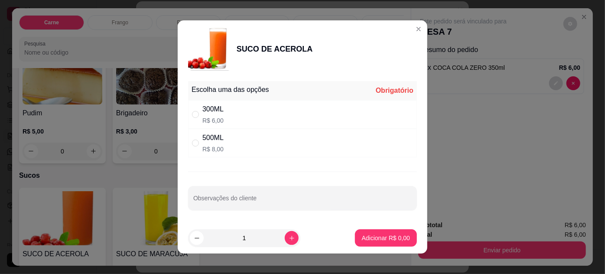
click at [238, 115] on div "300ML R$ 6,00" at bounding box center [302, 114] width 229 height 29
radio input "true"
click at [368, 240] on p "Adicionar R$ 6,00" at bounding box center [385, 238] width 47 height 8
type input "1"
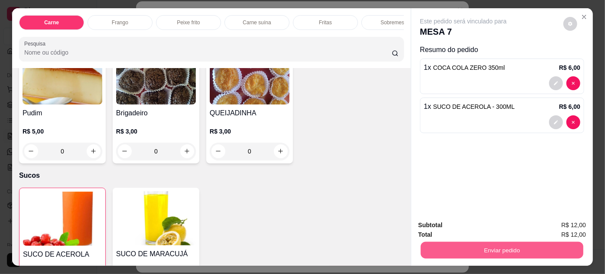
click at [453, 243] on button "Enviar pedido" at bounding box center [502, 250] width 163 height 17
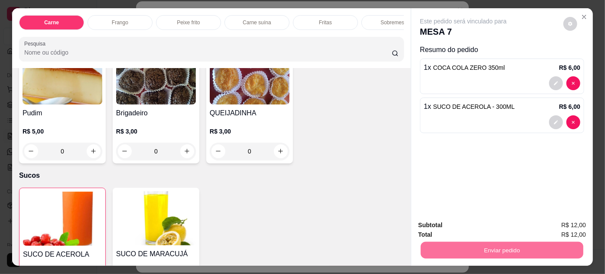
click at [461, 226] on button "Não registrar e enviar pedido" at bounding box center [474, 226] width 88 height 16
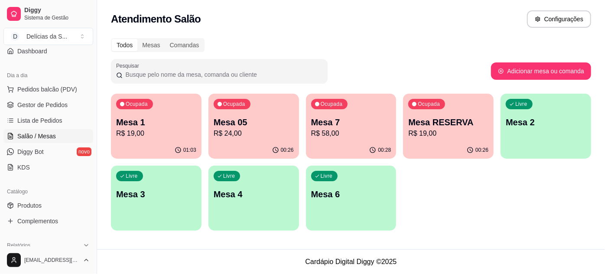
click at [153, 196] on p "Mesa 3" at bounding box center [156, 194] width 80 height 12
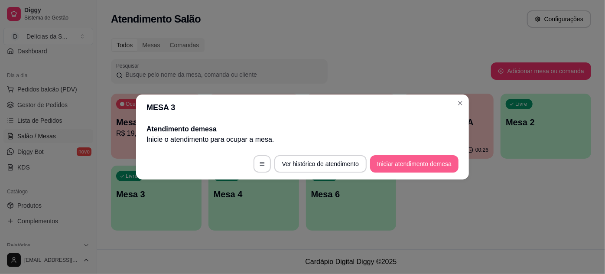
click at [402, 170] on button "Iniciar atendimento de mesa" at bounding box center [414, 163] width 88 height 17
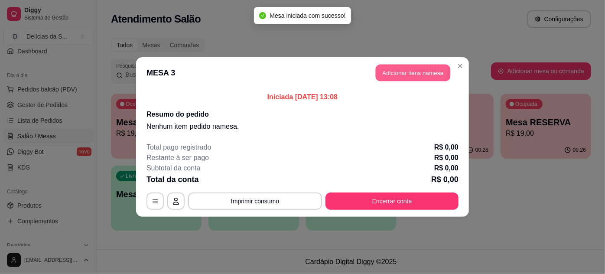
click at [421, 70] on button "Adicionar itens na mesa" at bounding box center [413, 73] width 75 height 17
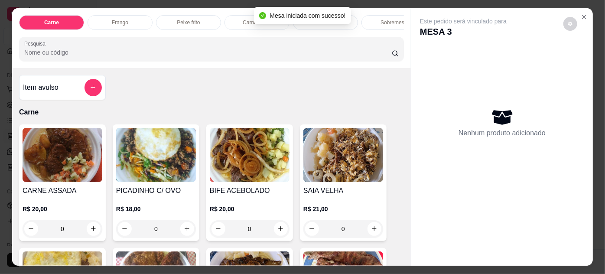
click at [73, 159] on img at bounding box center [63, 155] width 80 height 54
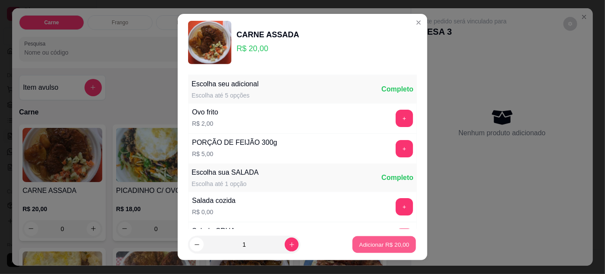
click at [397, 241] on p "Adicionar R$ 20,00" at bounding box center [384, 245] width 50 height 8
type input "1"
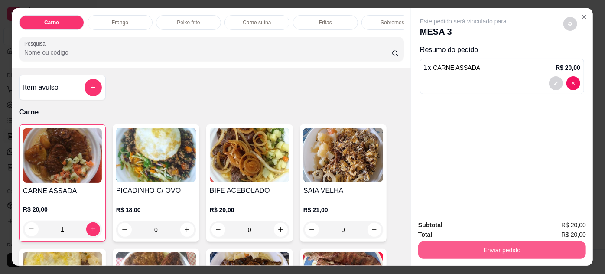
click at [447, 241] on button "Enviar pedido" at bounding box center [502, 249] width 168 height 17
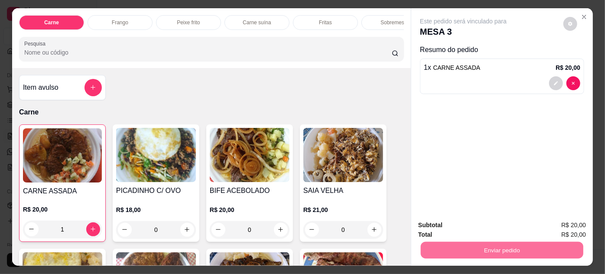
click at [449, 220] on button "Não registrar e enviar pedido" at bounding box center [473, 225] width 94 height 17
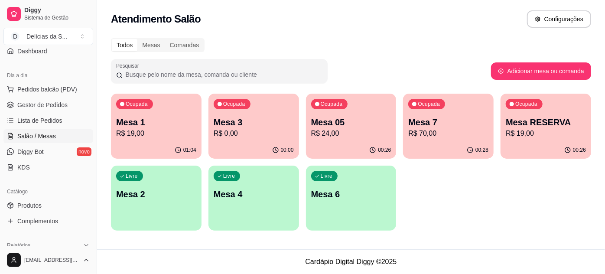
click at [352, 127] on p "Mesa 05" at bounding box center [351, 122] width 80 height 12
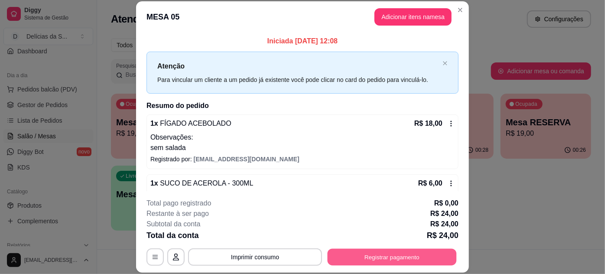
click at [343, 255] on button "Registrar pagamento" at bounding box center [392, 256] width 129 height 17
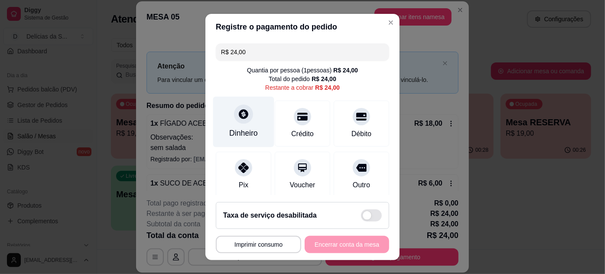
click at [235, 122] on div at bounding box center [243, 113] width 19 height 19
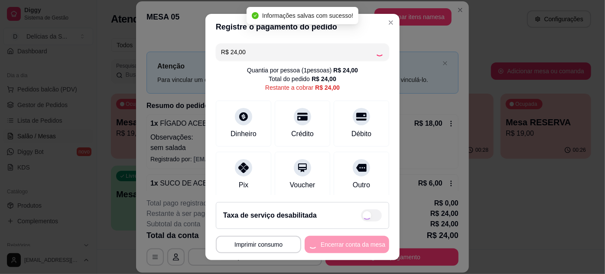
type input "R$ 0,00"
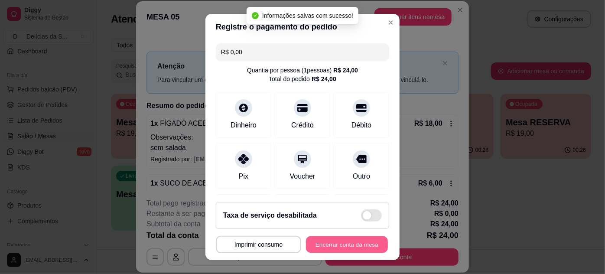
click at [336, 246] on button "Encerrar conta da mesa" at bounding box center [347, 244] width 82 height 17
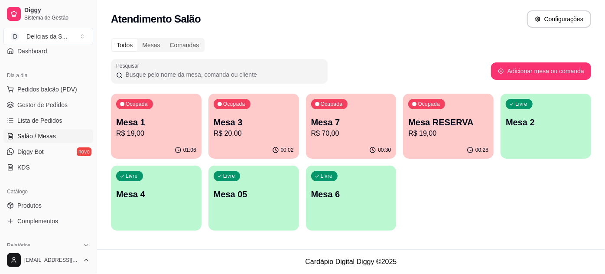
click at [228, 134] on p "R$ 20,00" at bounding box center [254, 133] width 80 height 10
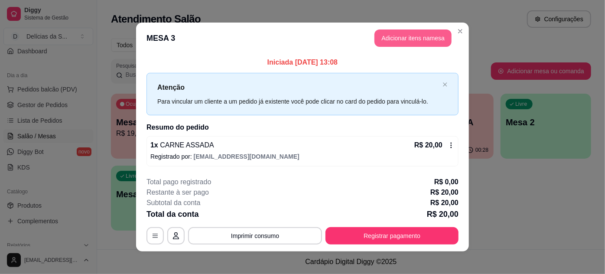
click at [404, 40] on button "Adicionar itens na mesa" at bounding box center [413, 37] width 77 height 17
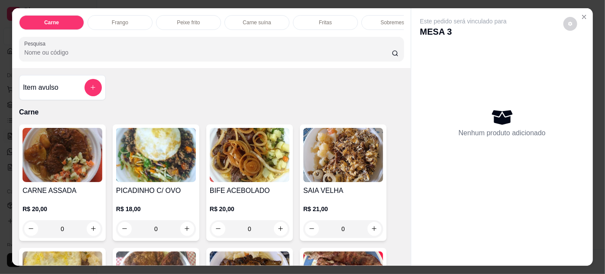
click at [47, 170] on img at bounding box center [63, 155] width 80 height 54
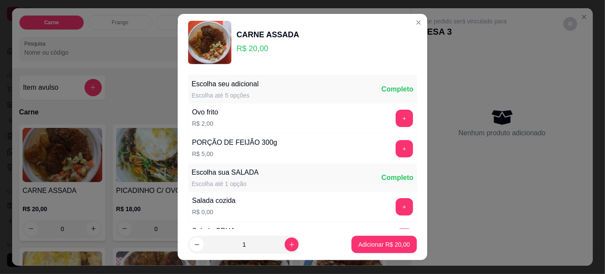
scroll to position [86, 0]
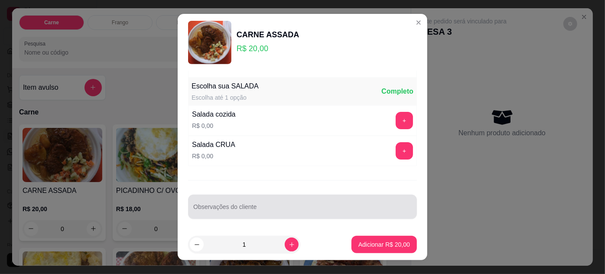
click at [264, 203] on div at bounding box center [302, 206] width 219 height 17
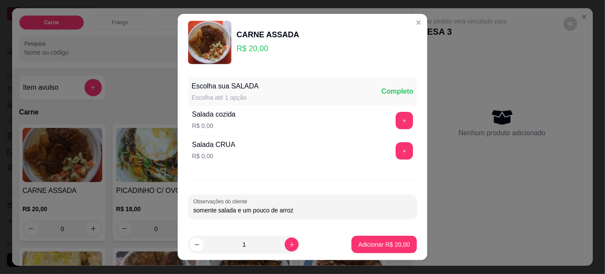
click at [213, 206] on input "somente salada e um pouco de arroz" at bounding box center [302, 210] width 219 height 9
type input "somente as duas salada e um pouco de arroz"
click at [371, 240] on button "Adicionar R$ 20,00" at bounding box center [384, 244] width 65 height 17
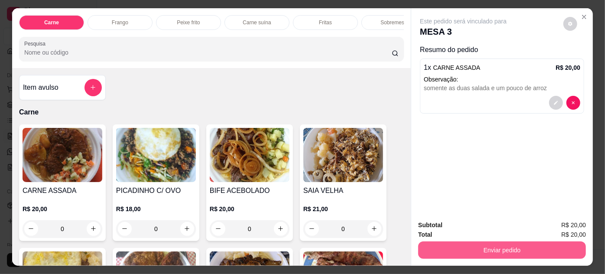
click at [472, 247] on button "Enviar pedido" at bounding box center [502, 249] width 168 height 17
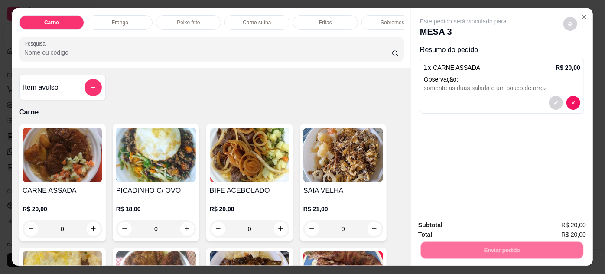
click at [462, 223] on button "Não registrar e enviar pedido" at bounding box center [474, 226] width 88 height 16
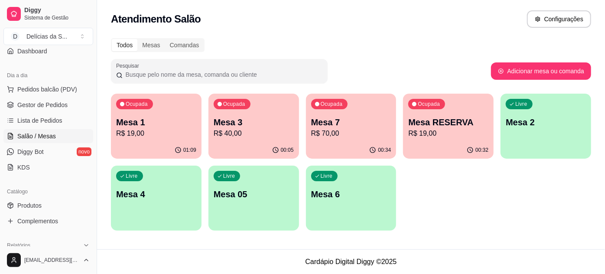
click at [336, 136] on p "R$ 70,00" at bounding box center [351, 133] width 80 height 10
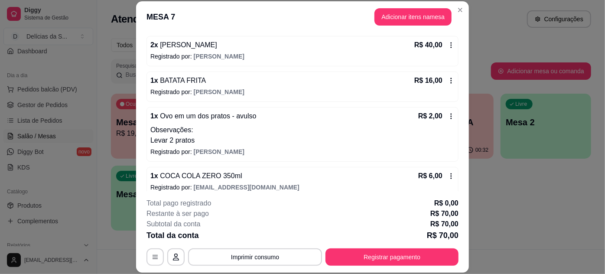
scroll to position [122, 0]
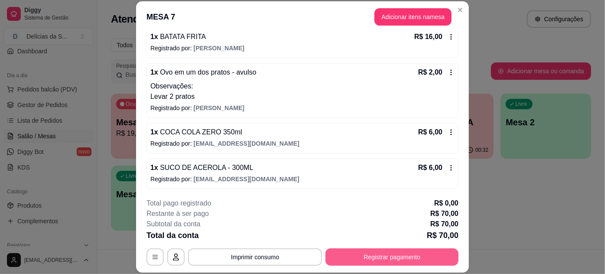
click at [364, 255] on button "Registrar pagamento" at bounding box center [392, 256] width 133 height 17
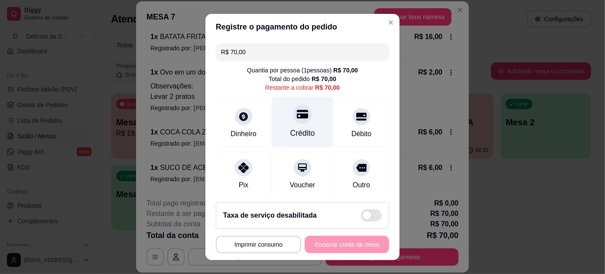
click at [293, 121] on div at bounding box center [302, 113] width 19 height 19
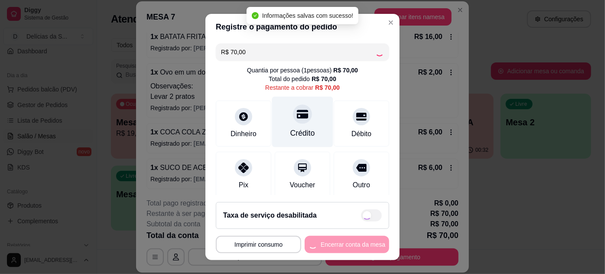
type input "R$ 0,00"
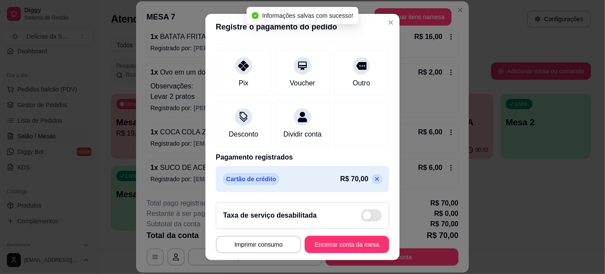
scroll to position [14, 0]
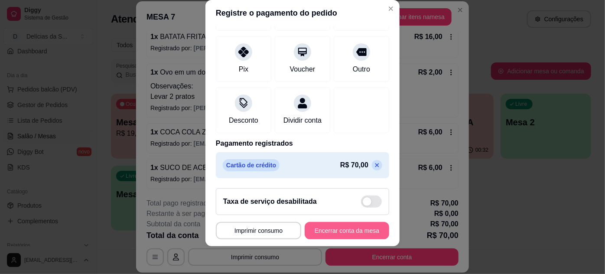
click at [351, 233] on button "Encerrar conta da mesa" at bounding box center [347, 230] width 85 height 17
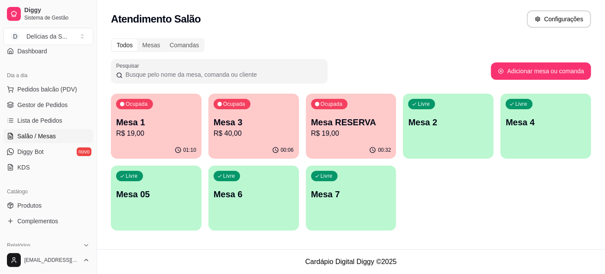
click at [142, 127] on p "Mesa 1" at bounding box center [156, 122] width 80 height 12
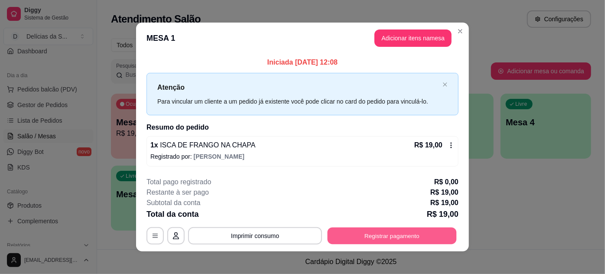
click at [380, 232] on button "Registrar pagamento" at bounding box center [392, 235] width 129 height 17
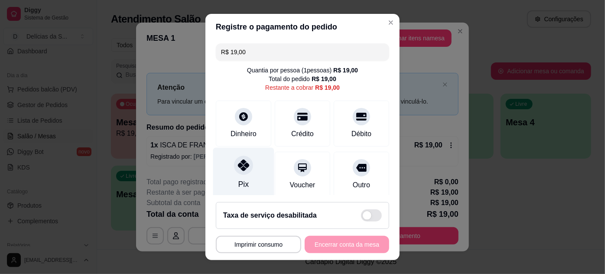
click at [240, 179] on div "Pix" at bounding box center [243, 184] width 10 height 11
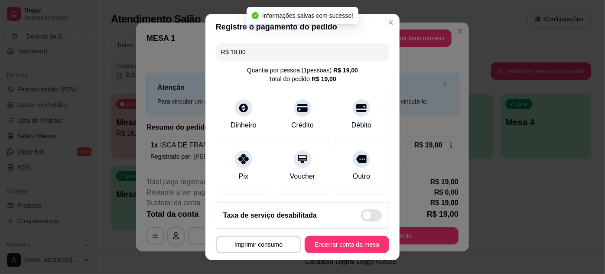
type input "R$ 0,00"
click at [355, 248] on button "Encerrar conta da mesa" at bounding box center [347, 244] width 85 height 17
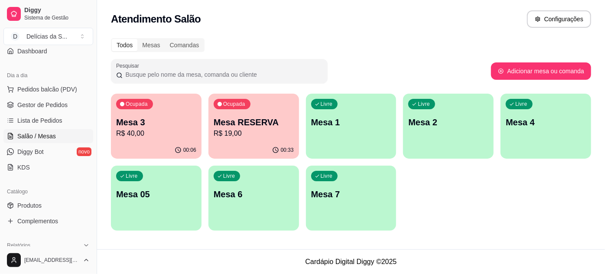
click at [147, 122] on p "Mesa 3" at bounding box center [156, 122] width 80 height 12
click at [150, 132] on p "R$ 40,00" at bounding box center [156, 133] width 80 height 10
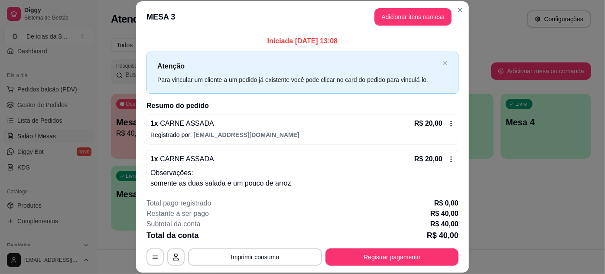
scroll to position [16, 0]
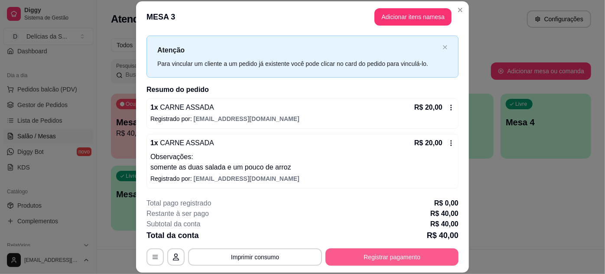
click at [365, 255] on button "Registrar pagamento" at bounding box center [392, 256] width 133 height 17
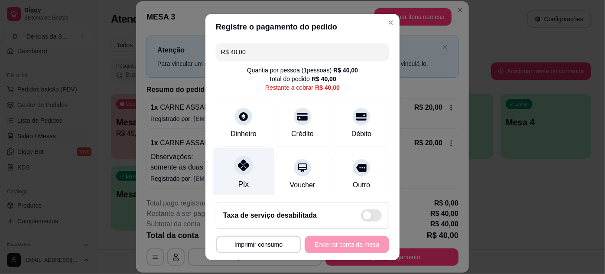
click at [244, 183] on div "Pix" at bounding box center [243, 172] width 61 height 51
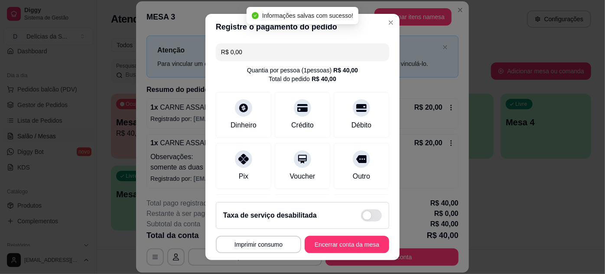
type input "R$ 0,00"
click at [357, 242] on button "Encerrar conta da mesa" at bounding box center [347, 244] width 85 height 17
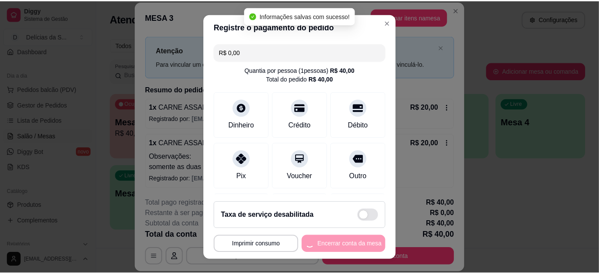
scroll to position [0, 0]
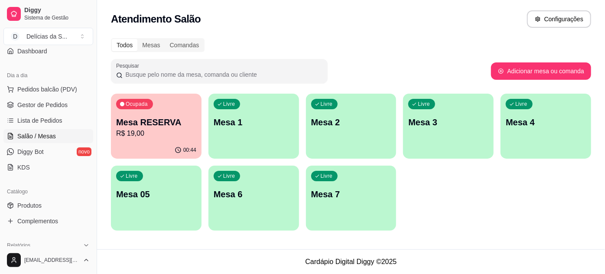
click at [305, 13] on div "Atendimento Salão Configurações" at bounding box center [351, 18] width 480 height 17
click at [169, 138] on p "R$ 19,00" at bounding box center [156, 133] width 80 height 10
click at [155, 124] on p "Mesa RESERVA" at bounding box center [156, 122] width 80 height 12
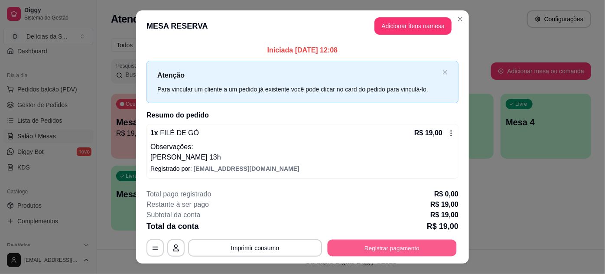
click at [397, 249] on button "Registrar pagamento" at bounding box center [392, 247] width 129 height 17
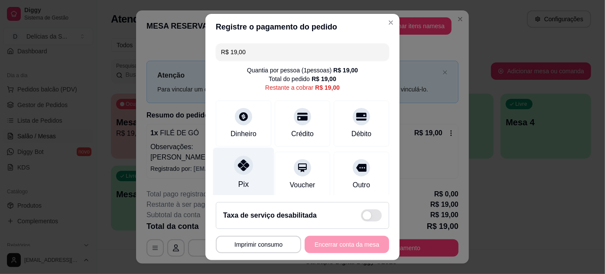
click at [255, 179] on div "Pix" at bounding box center [243, 172] width 61 height 51
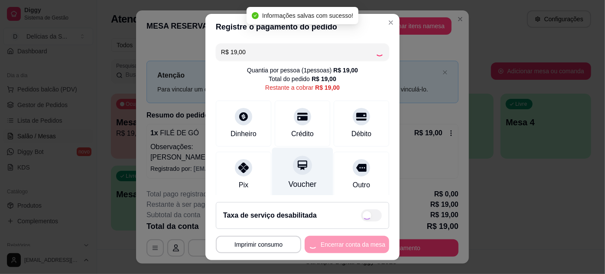
type input "R$ 0,00"
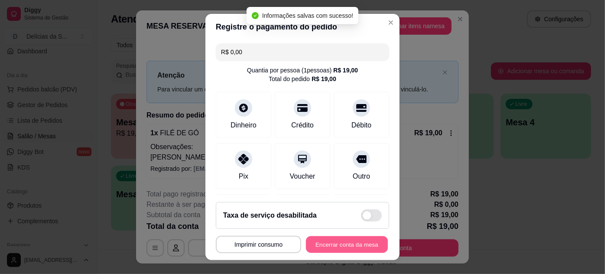
click at [332, 248] on button "Encerrar conta da mesa" at bounding box center [347, 244] width 82 height 17
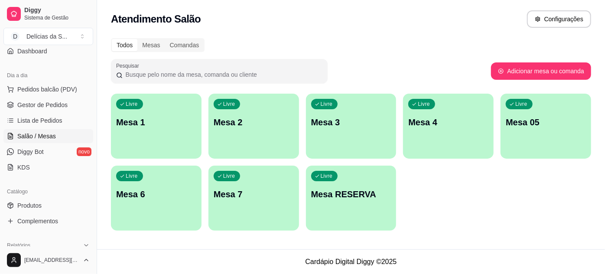
click at [42, 111] on ul "Pedidos balcão (PDV) Gestor de Pedidos Lista de Pedidos Salão / Mesas Diggy Bot…" at bounding box center [48, 128] width 90 height 92
click at [42, 118] on span "Lista de Pedidos" at bounding box center [39, 120] width 45 height 9
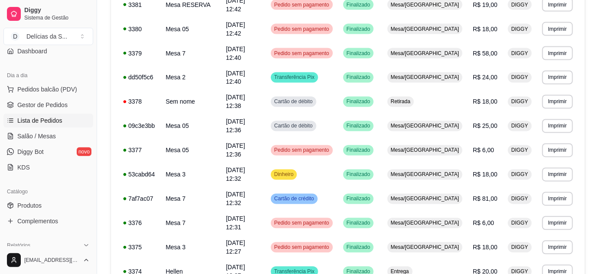
scroll to position [538, 0]
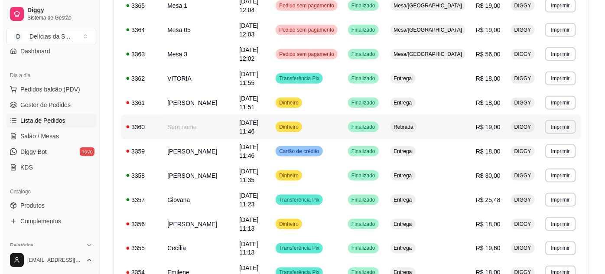
scroll to position [223, 0]
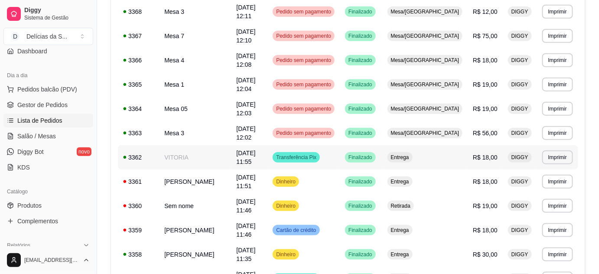
click at [191, 145] on td "VITORIA" at bounding box center [195, 157] width 72 height 24
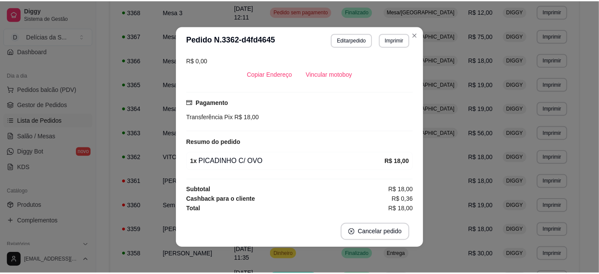
scroll to position [0, 0]
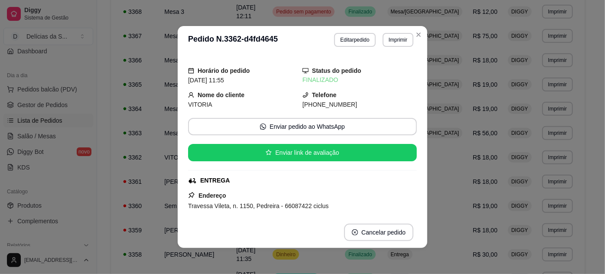
drag, startPoint x: 186, startPoint y: 105, endPoint x: 340, endPoint y: 108, distance: 153.5
click at [340, 108] on div "Nome do cliente VITORIA Telefone [PHONE_NUMBER]" at bounding box center [302, 99] width 229 height 19
click at [351, 106] on div "[PHONE_NUMBER]" at bounding box center [360, 105] width 114 height 10
click at [337, 106] on span "[PHONE_NUMBER]" at bounding box center [330, 104] width 55 height 7
click at [317, 106] on span "[PHONE_NUMBER]" at bounding box center [330, 104] width 55 height 7
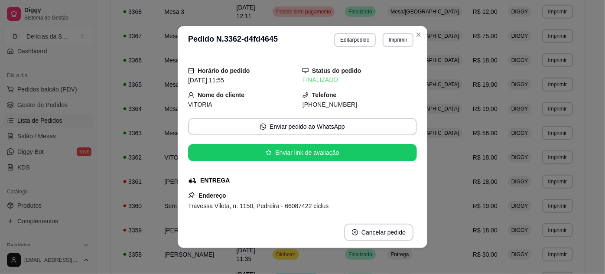
drag, startPoint x: 186, startPoint y: 105, endPoint x: 343, endPoint y: 103, distance: 157.8
click at [339, 106] on div "Nome do cliente VITORIA Telefone [PHONE_NUMBER]" at bounding box center [302, 99] width 229 height 19
click at [344, 102] on div "[PHONE_NUMBER]" at bounding box center [360, 105] width 114 height 10
drag, startPoint x: 295, startPoint y: 106, endPoint x: 360, endPoint y: 98, distance: 65.0
click at [345, 105] on div "Nome do cliente VITORIA Telefone [PHONE_NUMBER]" at bounding box center [302, 99] width 229 height 19
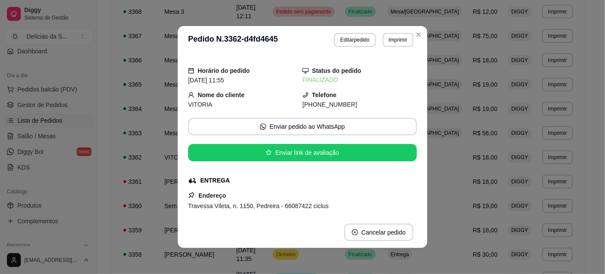
click at [361, 98] on div "Telefone [PHONE_NUMBER]" at bounding box center [360, 99] width 114 height 19
drag, startPoint x: 295, startPoint y: 95, endPoint x: 333, endPoint y: 101, distance: 38.8
click at [333, 101] on div "Nome do cliente VITORIA Telefone [PHONE_NUMBER]" at bounding box center [302, 99] width 229 height 19
click at [352, 99] on div "Telefone [PHONE_NUMBER]" at bounding box center [360, 99] width 114 height 19
click at [330, 98] on div "Telefone [PHONE_NUMBER]" at bounding box center [360, 99] width 114 height 19
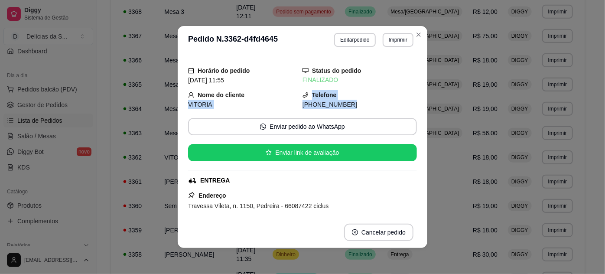
click at [321, 102] on span "[PHONE_NUMBER]" at bounding box center [330, 104] width 55 height 7
click at [303, 102] on span "[PHONE_NUMBER]" at bounding box center [330, 104] width 55 height 7
click at [257, 100] on div "VITORIA" at bounding box center [245, 105] width 114 height 10
drag, startPoint x: 202, startPoint y: 104, endPoint x: 207, endPoint y: 108, distance: 6.2
click at [202, 103] on span "VITORIA" at bounding box center [200, 104] width 24 height 7
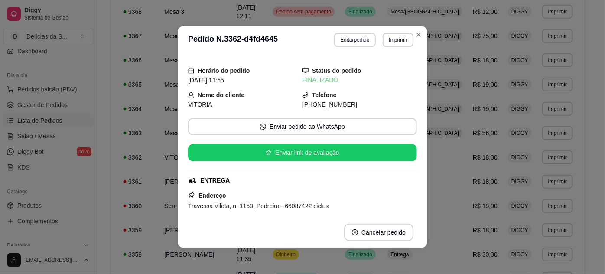
click at [328, 179] on div "ENTREGA" at bounding box center [301, 180] width 227 height 9
drag, startPoint x: 287, startPoint y: 105, endPoint x: 338, endPoint y: 111, distance: 51.5
click at [338, 111] on div "Horário do pedido [DATE] 11:55 Status do pedido FINALIZADO Nome do cliente VITO…" at bounding box center [302, 135] width 229 height 156
click at [353, 97] on div "Telefone [PHONE_NUMBER]" at bounding box center [360, 99] width 114 height 19
click at [325, 104] on span "[PHONE_NUMBER]" at bounding box center [330, 104] width 55 height 7
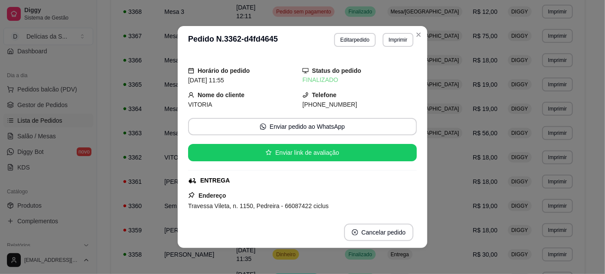
click at [320, 104] on span "[PHONE_NUMBER]" at bounding box center [330, 104] width 55 height 7
click at [322, 102] on span "[PHONE_NUMBER]" at bounding box center [330, 104] width 55 height 7
click at [323, 102] on span "[PHONE_NUMBER]" at bounding box center [330, 104] width 55 height 7
drag, startPoint x: 341, startPoint y: 186, endPoint x: 333, endPoint y: 190, distance: 9.1
click at [337, 189] on div "Horário do pedido [DATE] 11:55 Status do pedido FINALIZADO Nome do cliente VITO…" at bounding box center [302, 135] width 229 height 156
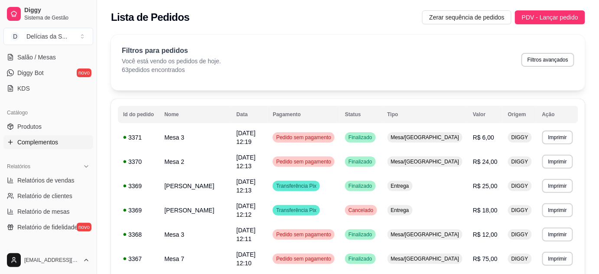
scroll to position [236, 0]
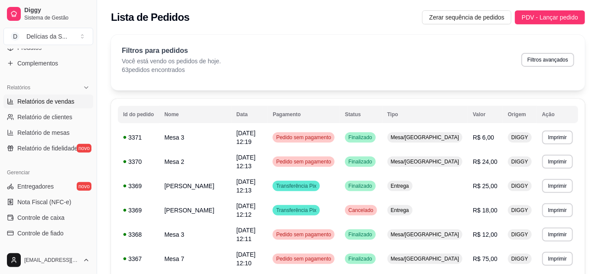
click at [42, 102] on span "Relatórios de vendas" at bounding box center [45, 101] width 57 height 9
select select "ALL"
select select "0"
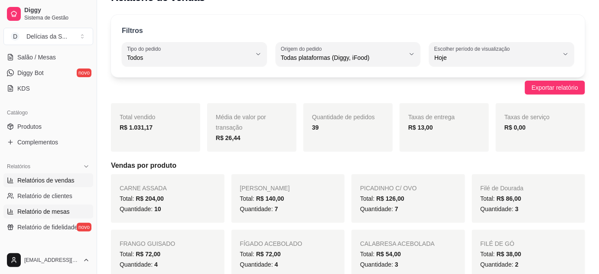
scroll to position [78, 0]
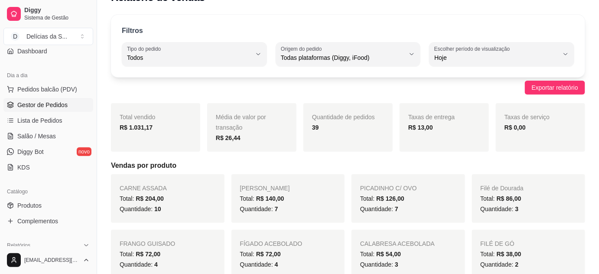
click at [47, 104] on span "Gestor de Pedidos" at bounding box center [42, 105] width 50 height 9
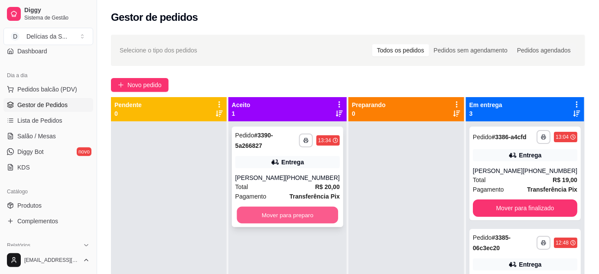
click at [263, 216] on button "Mover para preparo" at bounding box center [287, 215] width 101 height 17
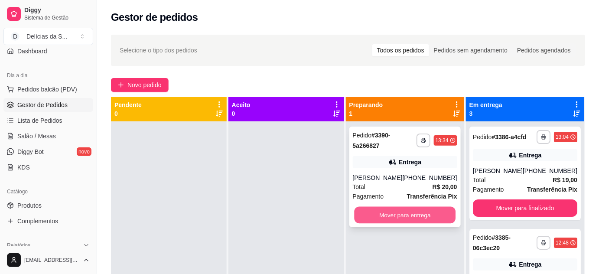
click at [405, 212] on button "Mover para entrega" at bounding box center [404, 215] width 101 height 17
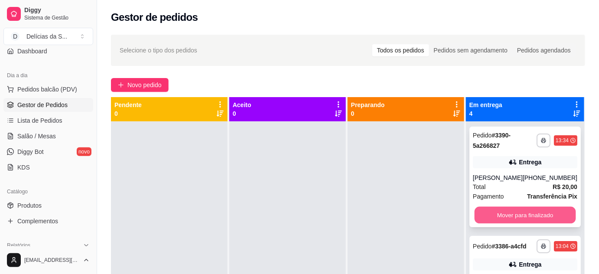
click at [489, 223] on button "Mover para finalizado" at bounding box center [524, 215] width 101 height 17
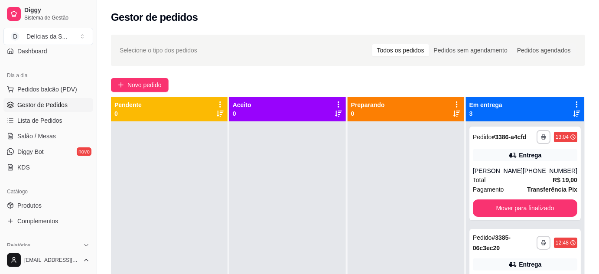
click at [489, 223] on div "**********" at bounding box center [525, 258] width 118 height 274
click at [487, 210] on button "Mover para finalizado" at bounding box center [525, 207] width 104 height 17
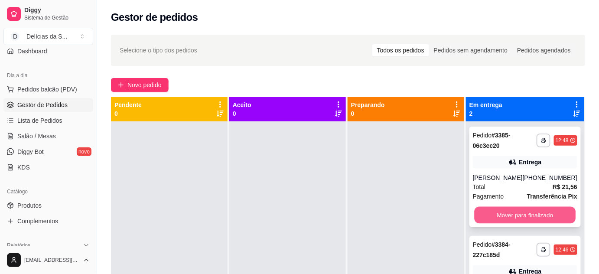
click at [487, 210] on button "Mover para finalizado" at bounding box center [524, 215] width 101 height 17
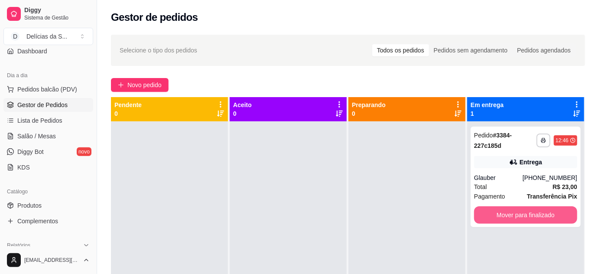
click at [487, 210] on button "Mover para finalizado" at bounding box center [525, 214] width 103 height 17
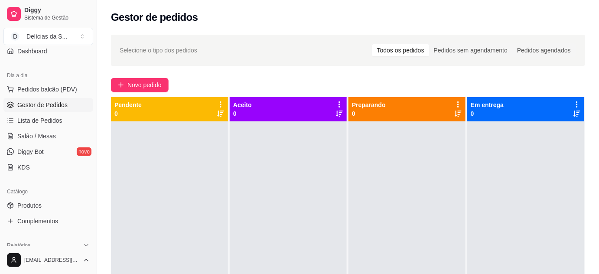
scroll to position [157, 0]
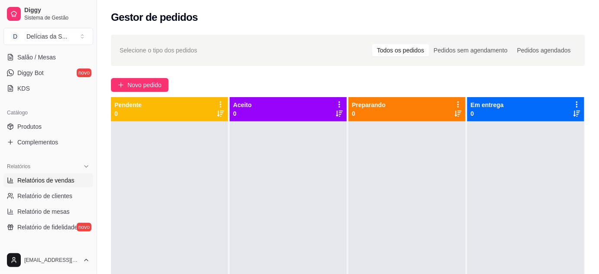
click at [48, 181] on span "Relatórios de vendas" at bounding box center [45, 180] width 57 height 9
select select "ALL"
select select "0"
